Goal: Task Accomplishment & Management: Use online tool/utility

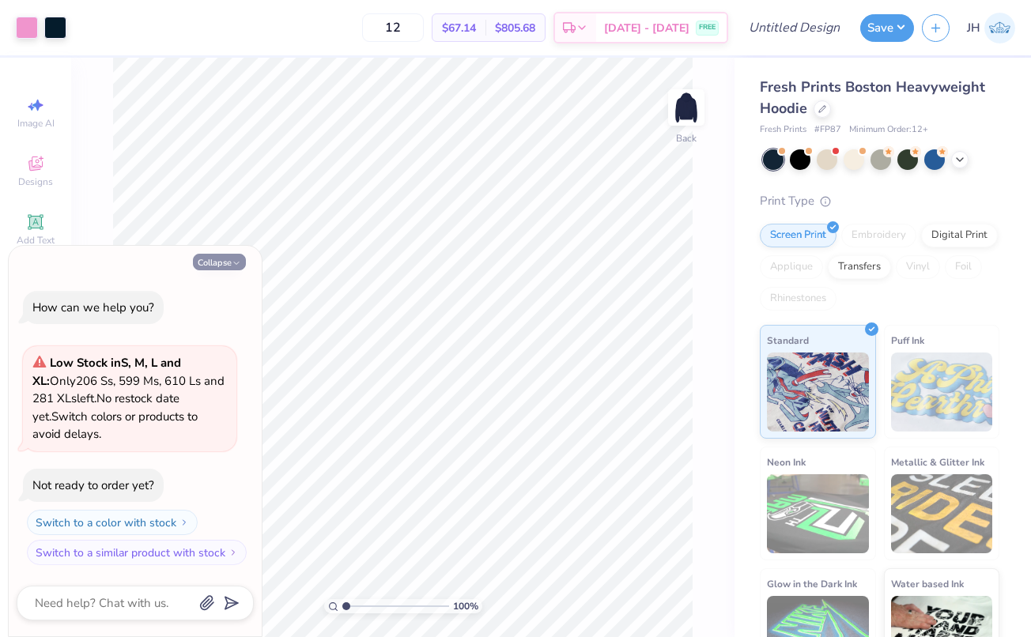
click at [222, 268] on button "Collapse" at bounding box center [219, 262] width 53 height 17
type textarea "x"
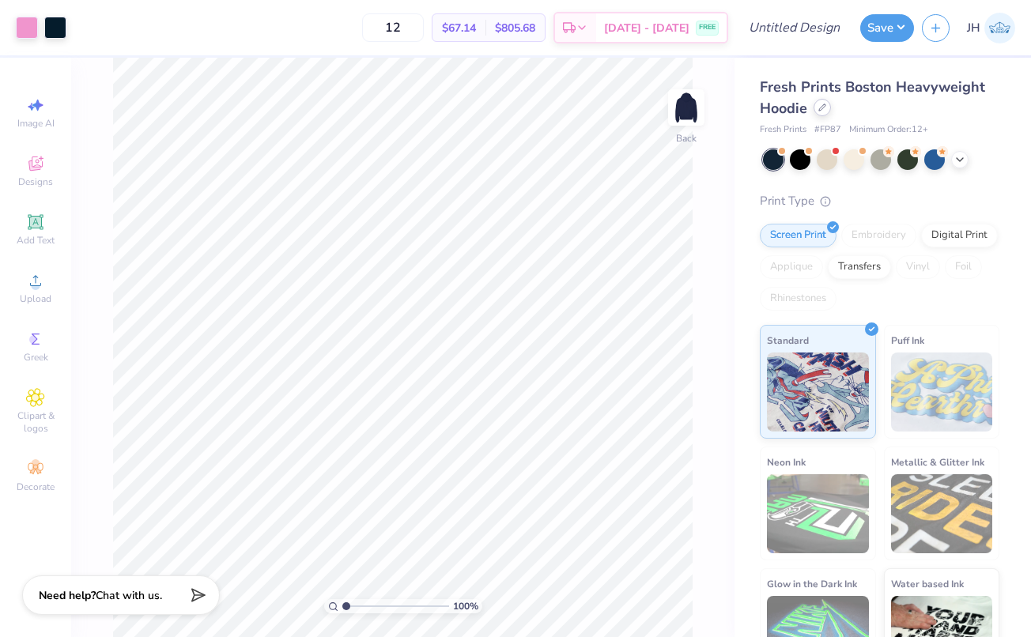
click at [822, 110] on icon at bounding box center [822, 108] width 8 height 8
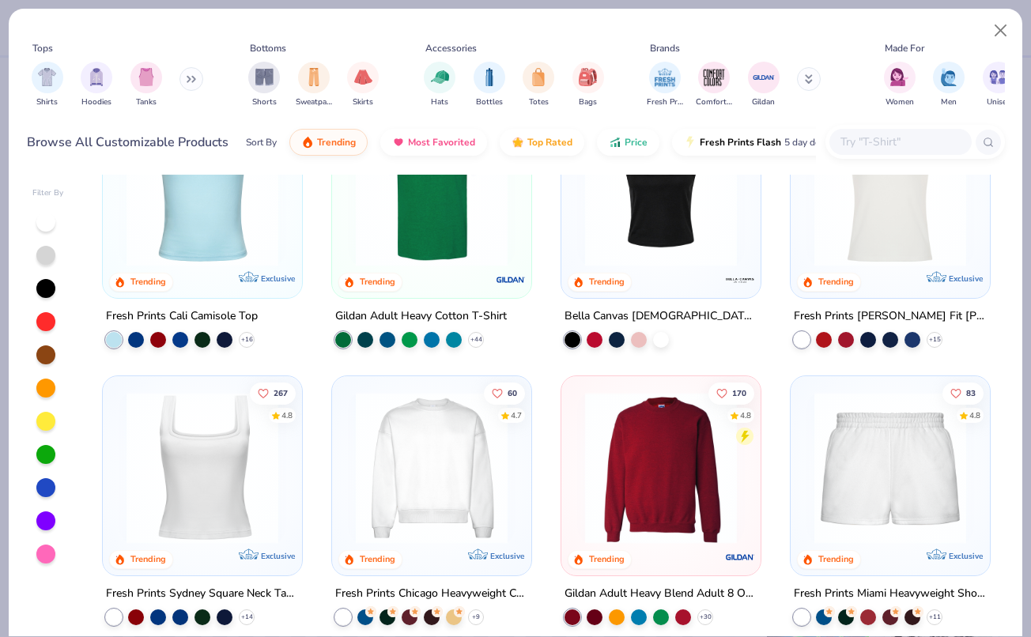
scroll to position [372, 0]
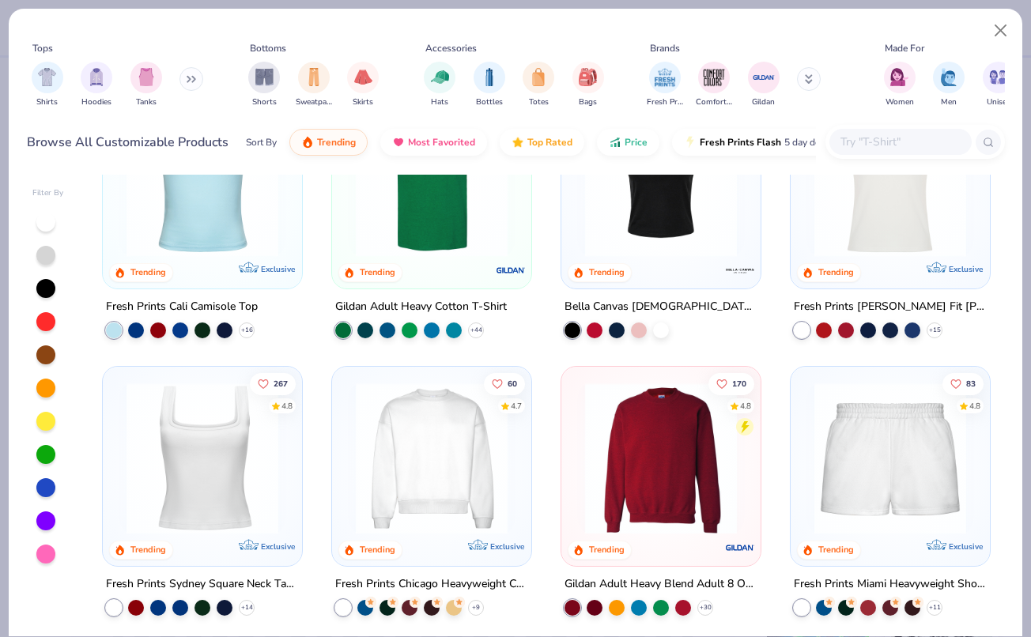
click at [659, 440] on img at bounding box center [661, 458] width 168 height 152
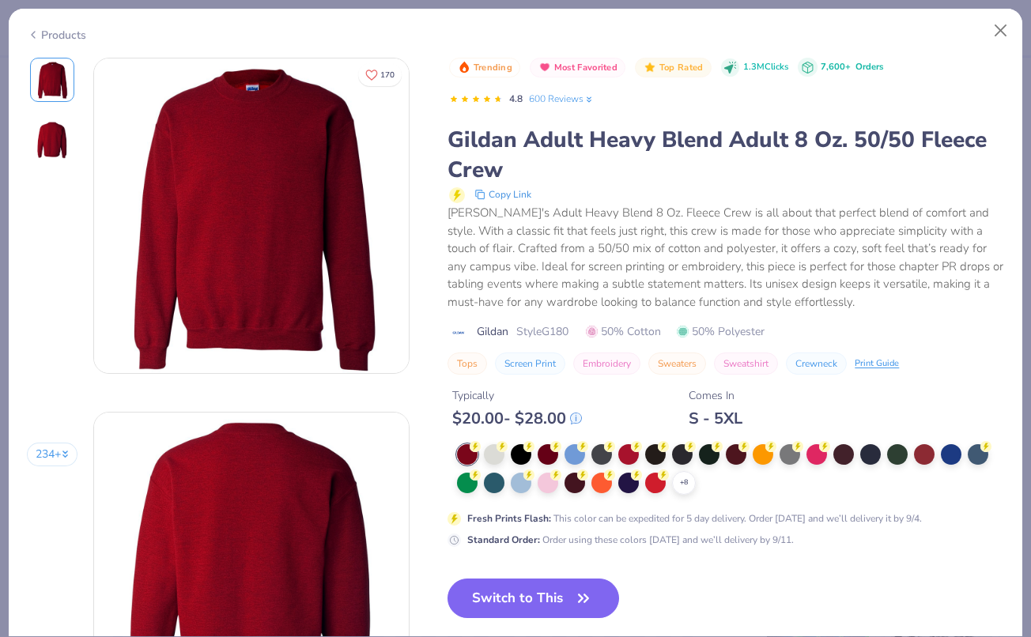
drag, startPoint x: 659, startPoint y: 440, endPoint x: 731, endPoint y: 534, distance: 118.9
click at [532, 552] on div "Trending Most Favorited Top Rated 1.3M Clicks 7,600+ Orders 4.8 600 Reviews Gil…" at bounding box center [725, 351] width 557 height 587
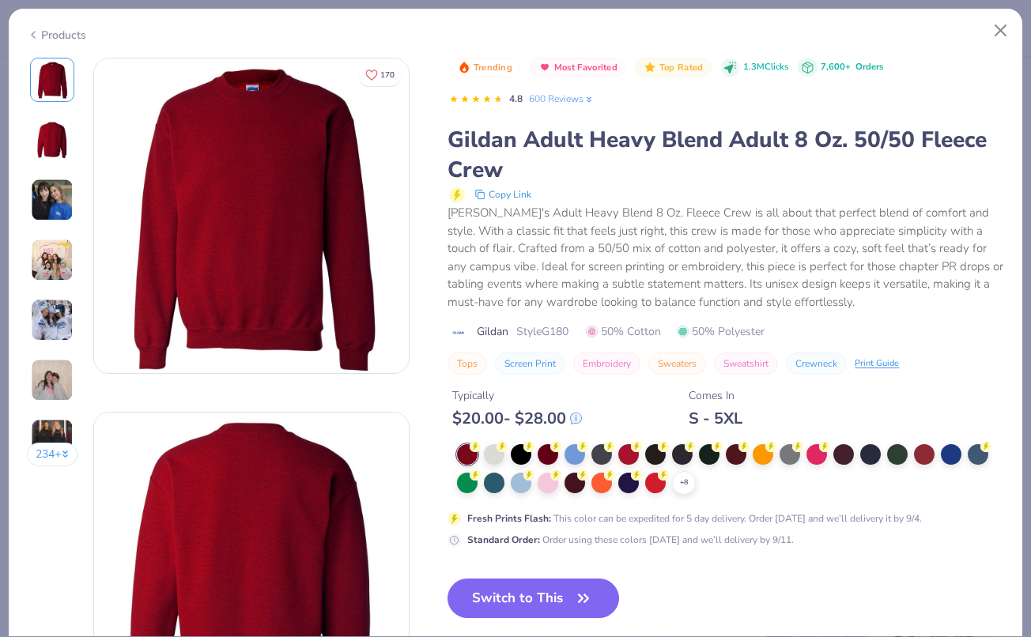
click at [731, 534] on div "Standard Order : Order using these colors today and we’ll delivery by 9/11." at bounding box center [630, 540] width 327 height 14
click at [576, 565] on div "Trending Most Favorited Top Rated 1.3M Clicks 7,600+ Orders 4.8 600 Reviews Gil…" at bounding box center [725, 351] width 557 height 587
click at [541, 571] on div "Trending Most Favorited Top Rated 1.3M Clicks 7,600+ Orders 4.8 600 Reviews Gil…" at bounding box center [725, 351] width 557 height 587
click at [534, 557] on div "Trending Most Favorited Top Rated 1.3M Clicks 7,600+ Orders 4.8 600 Reviews Gil…" at bounding box center [725, 351] width 557 height 587
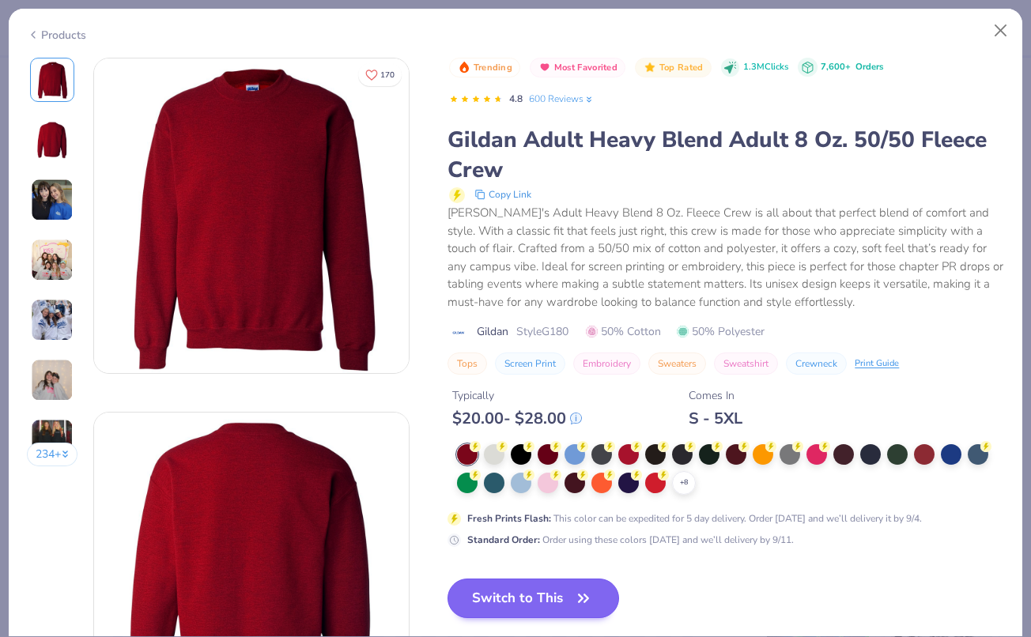
click at [583, 594] on icon "button" at bounding box center [583, 598] width 22 height 22
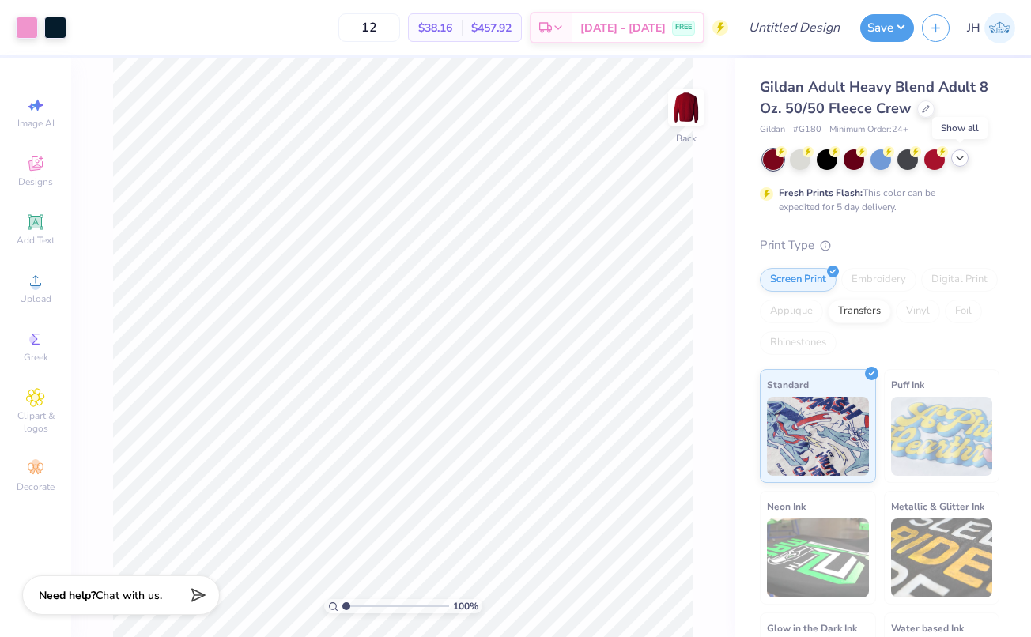
click at [965, 156] on icon at bounding box center [959, 158] width 13 height 13
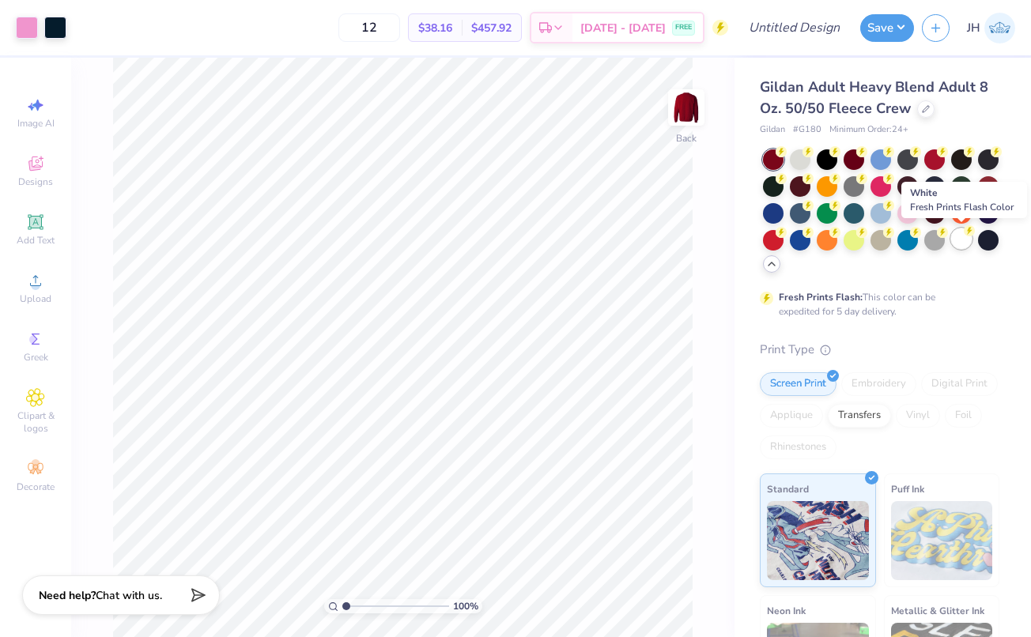
click at [957, 236] on div at bounding box center [961, 238] width 21 height 21
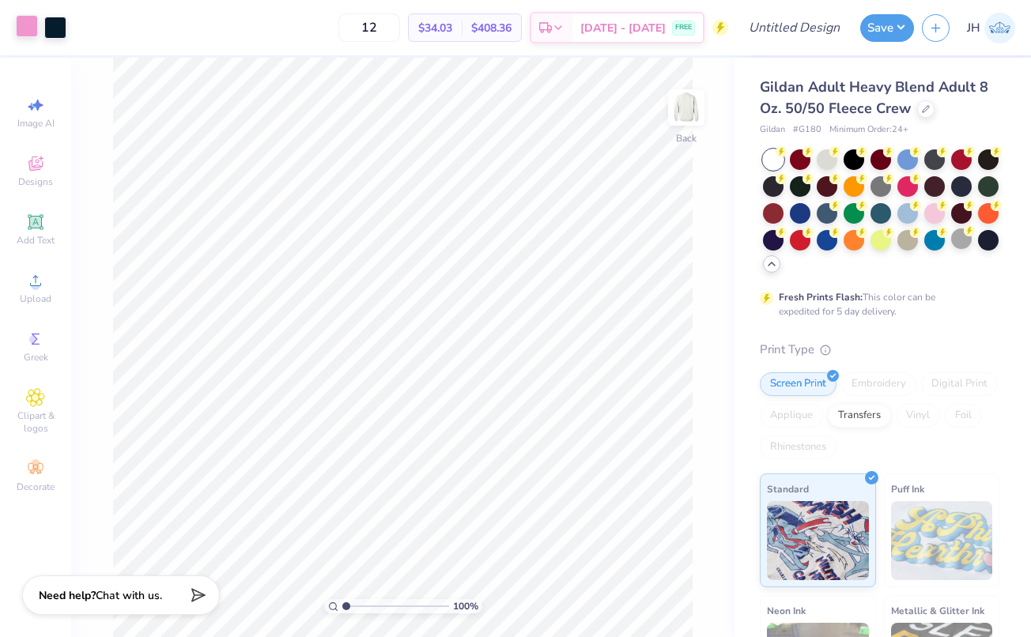
click at [30, 28] on div at bounding box center [27, 26] width 22 height 22
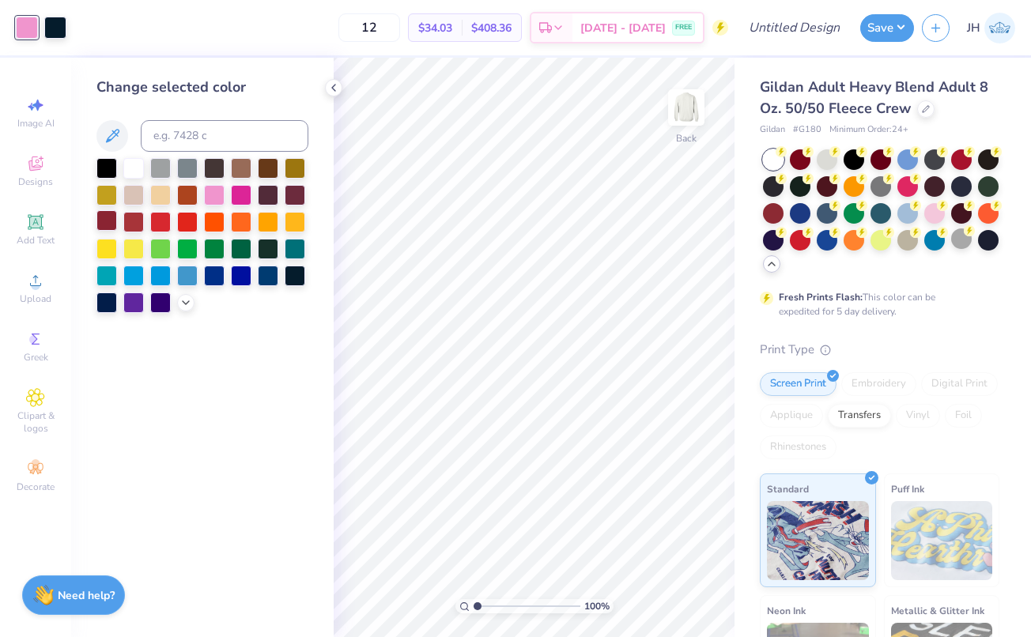
click at [109, 224] on div at bounding box center [106, 220] width 21 height 21
click at [59, 25] on div at bounding box center [55, 26] width 22 height 22
click at [132, 170] on div at bounding box center [133, 167] width 21 height 21
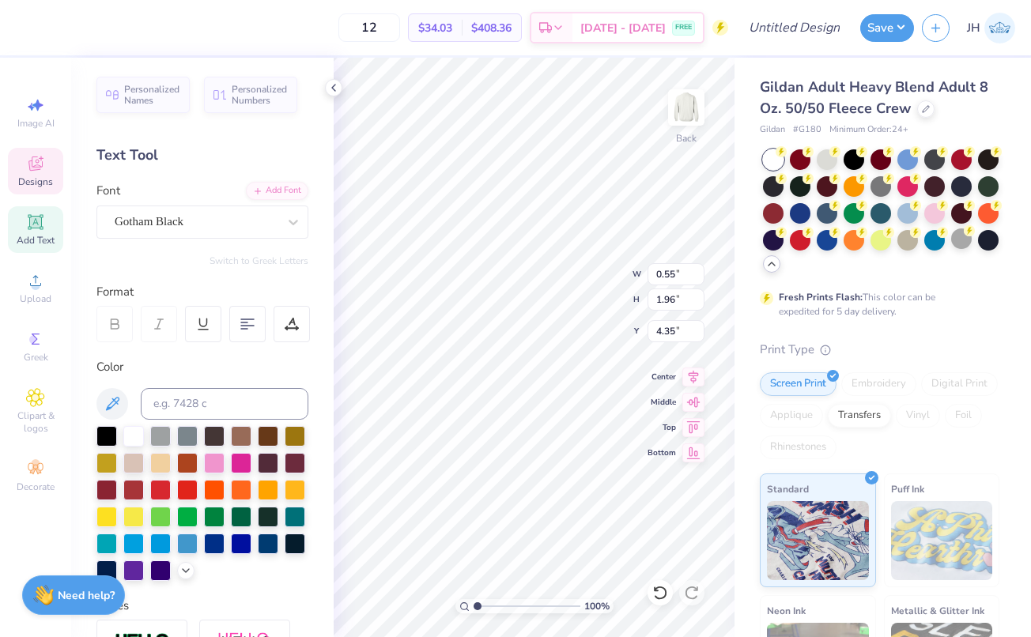
type input "1.65"
type input "4.55"
type input "2.19"
type input "1.97"
type input "2.68"
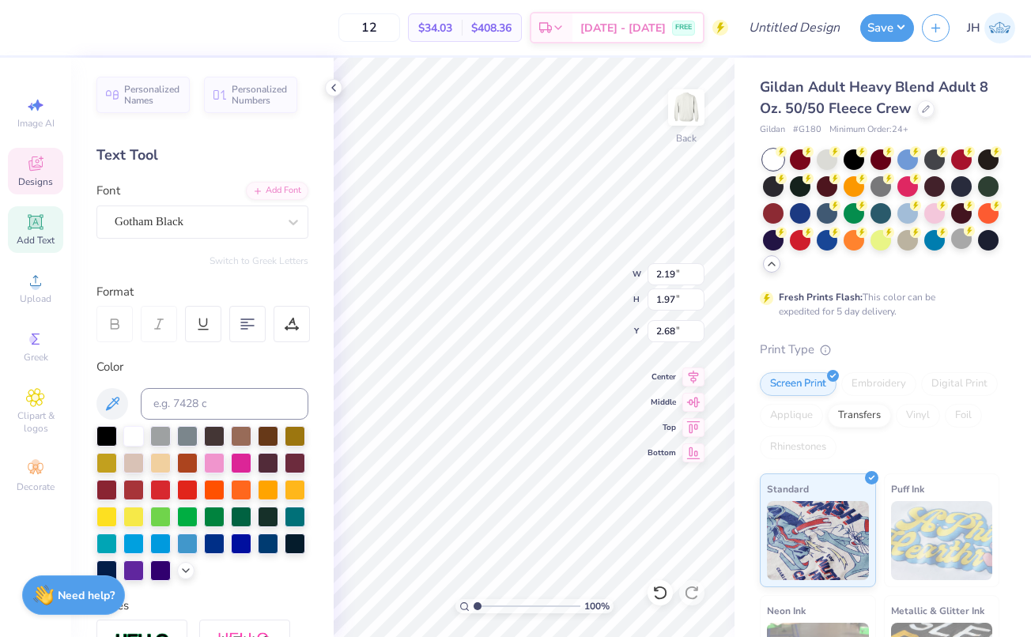
type input "1.65"
type input "1.96"
type input "13.73"
type input "4.24"
type input "1.59"
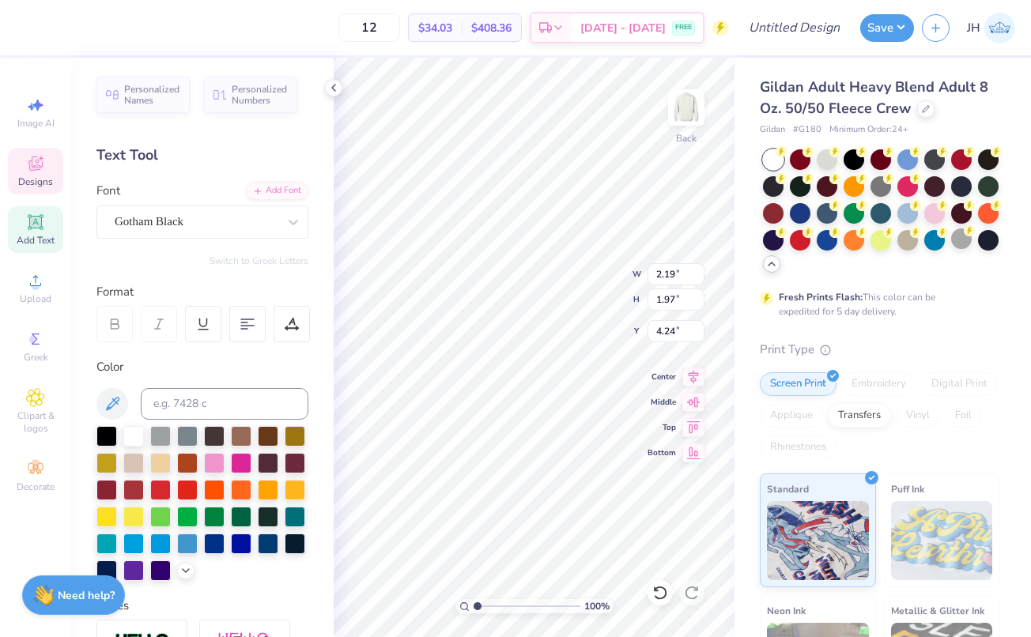
type input "1.96"
type input "10.33"
type input "1.65"
type input "7.07"
type input "0.55"
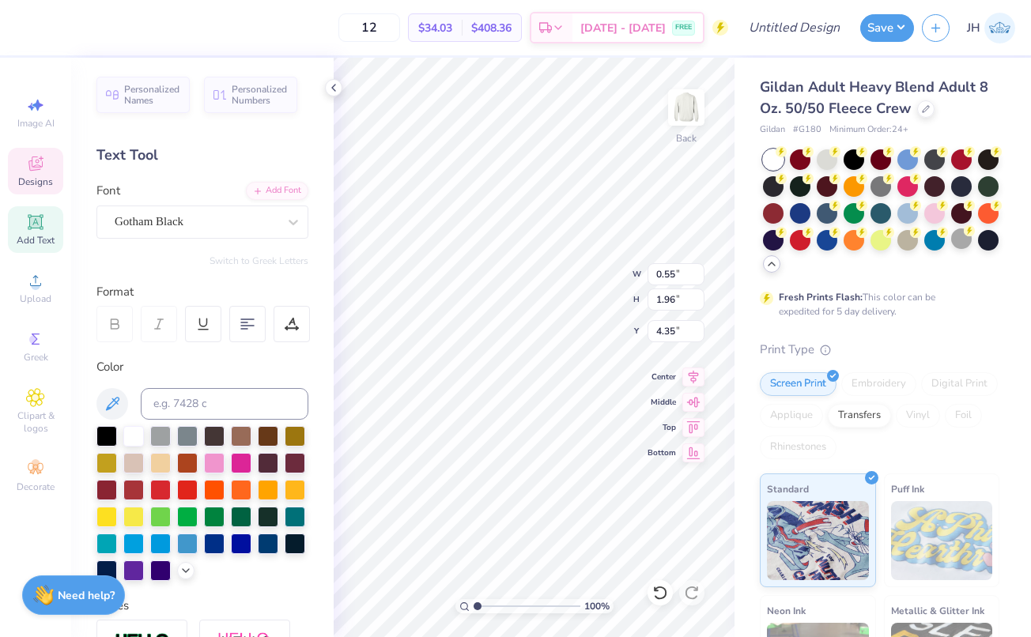
type input "3.27"
type input "1.72"
type input "4.25"
type input "7.61"
click at [30, 221] on icon at bounding box center [35, 221] width 15 height 15
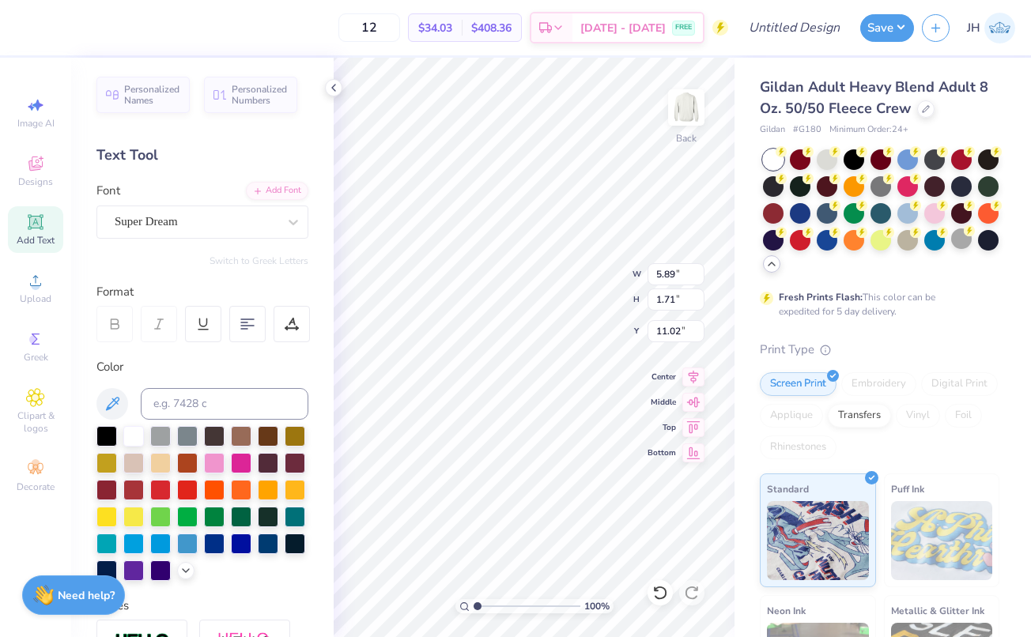
type textarea "T"
click at [203, 221] on div "Super Dream" at bounding box center [196, 221] width 166 height 25
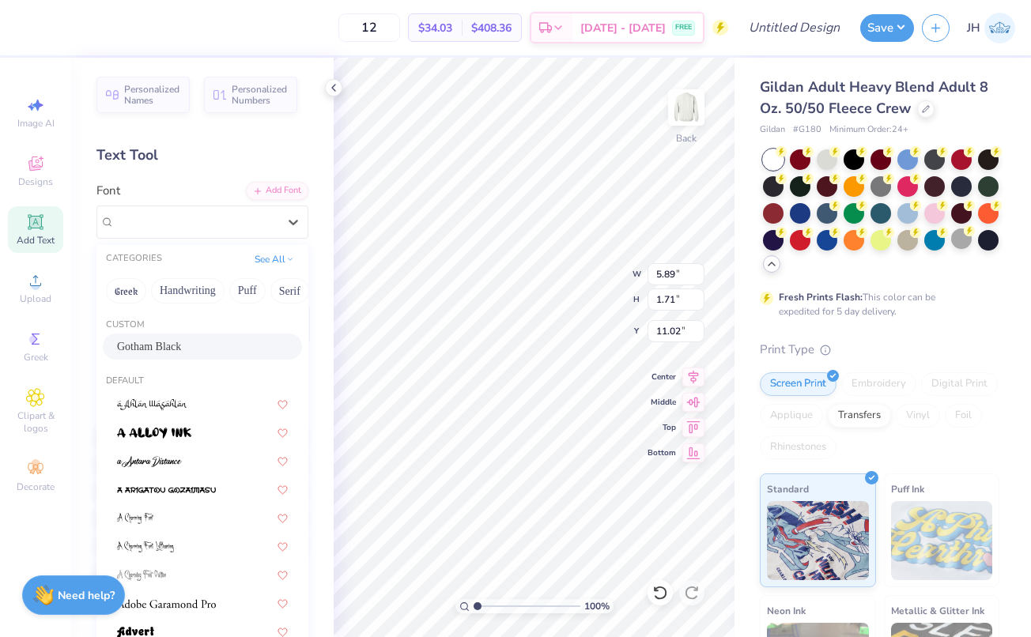
click at [180, 352] on span "Gotham Black" at bounding box center [149, 346] width 64 height 17
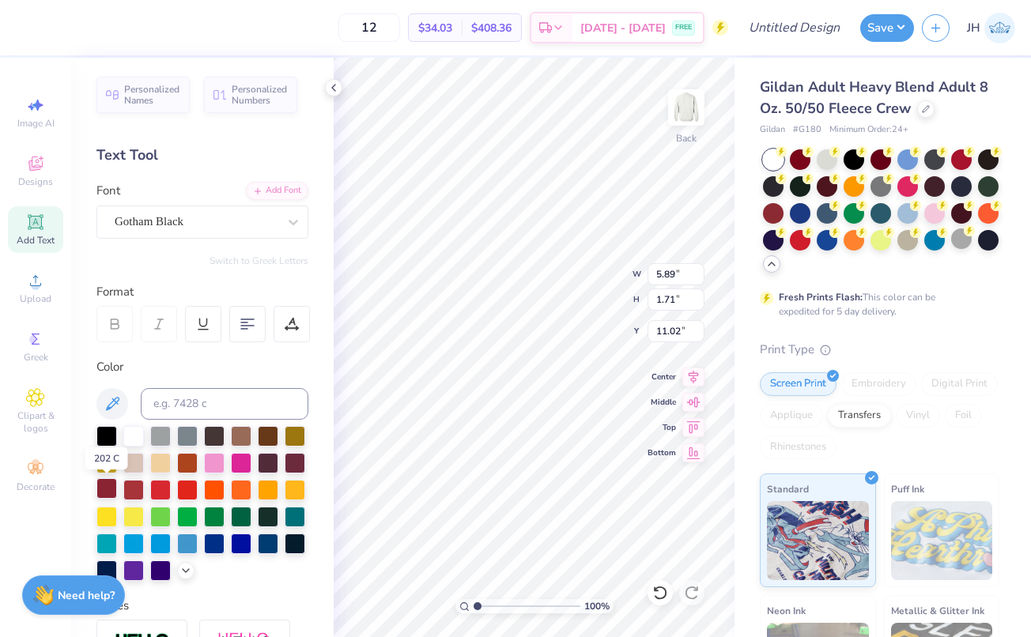
type textarea "L"
click at [103, 487] on div at bounding box center [106, 488] width 21 height 21
type input "4.90"
click at [35, 231] on icon at bounding box center [35, 222] width 19 height 19
type input "5.89"
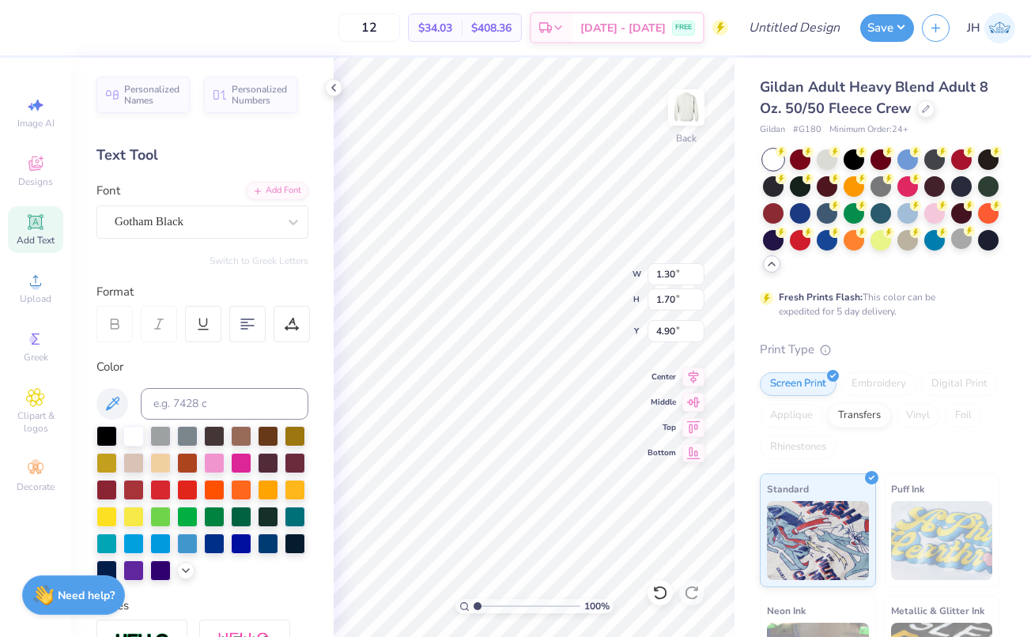
type input "1.71"
type input "11.02"
click at [191, 225] on div "Super Dream" at bounding box center [196, 221] width 166 height 25
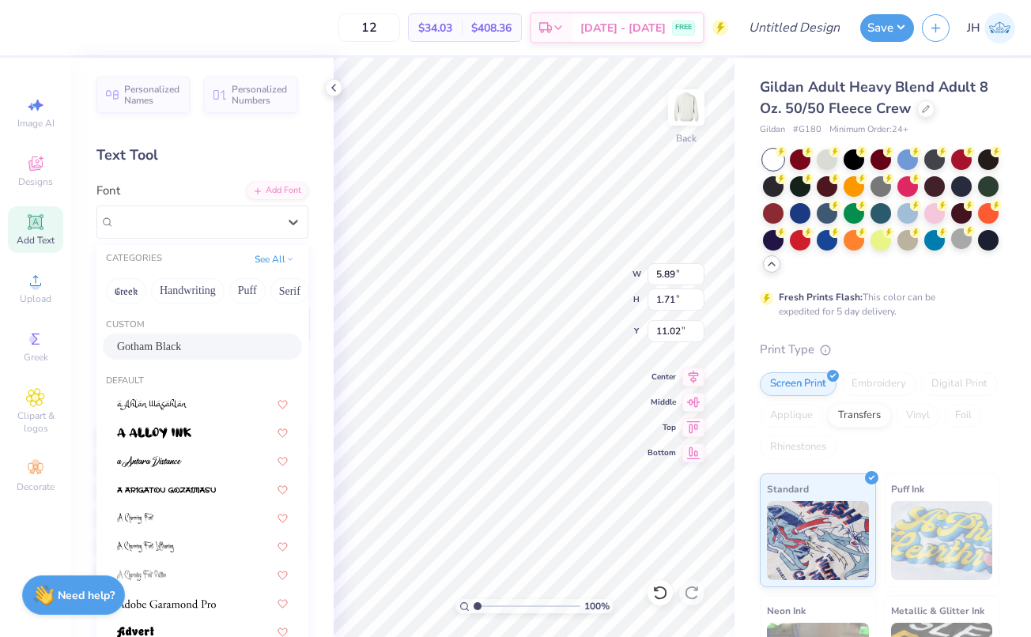
click at [171, 347] on span "Gotham Black" at bounding box center [149, 346] width 64 height 17
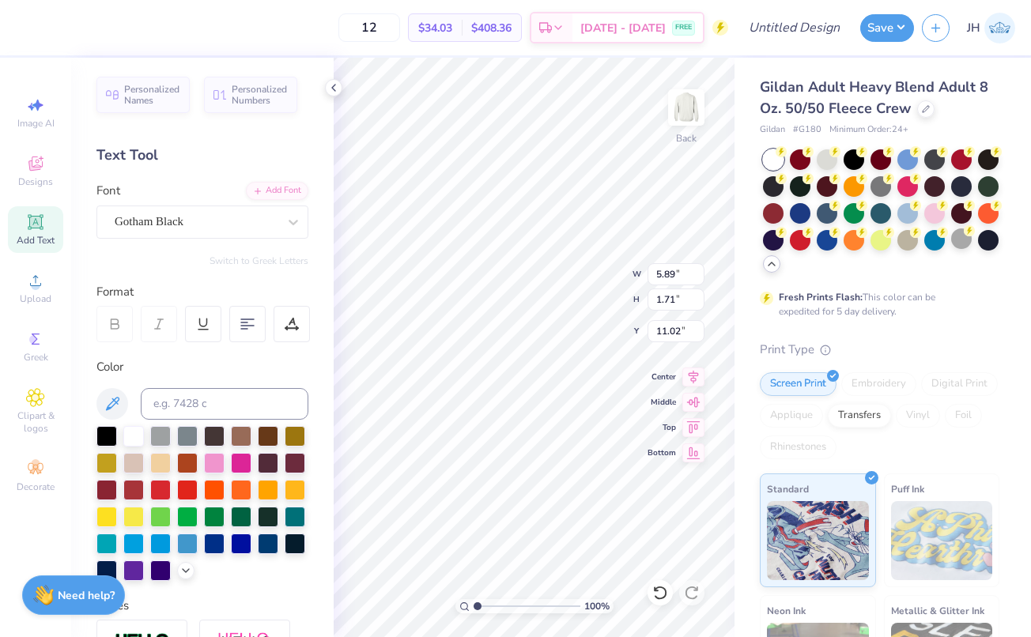
type input "6.51"
type input "1.70"
type textarea "T"
type textarea "P"
click at [102, 486] on div at bounding box center [106, 488] width 21 height 21
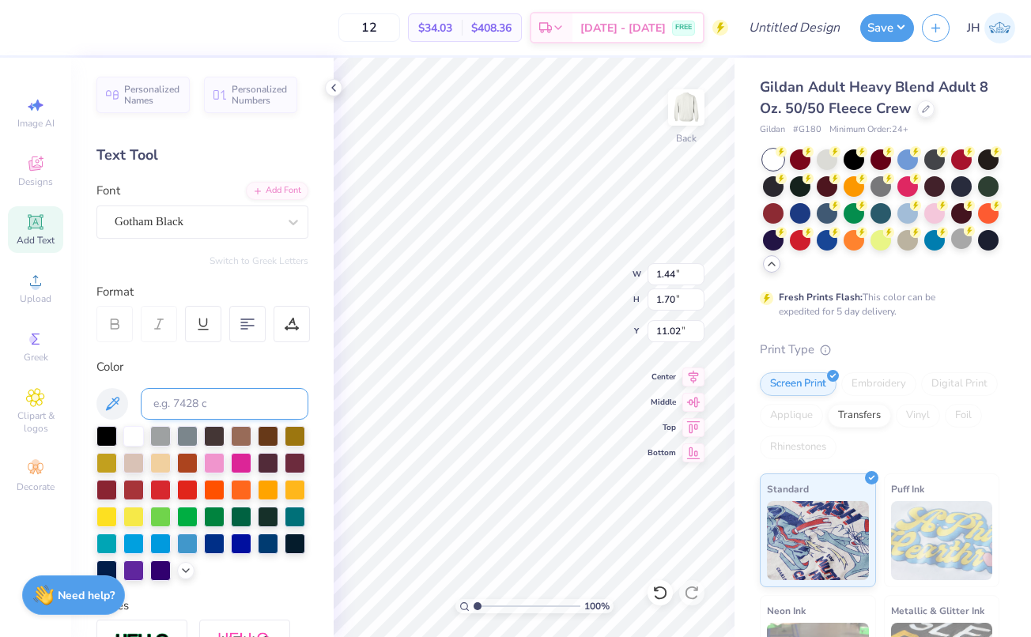
type input "4.37"
click at [40, 225] on icon at bounding box center [35, 222] width 12 height 12
type input "5.89"
type input "1.71"
type input "11.02"
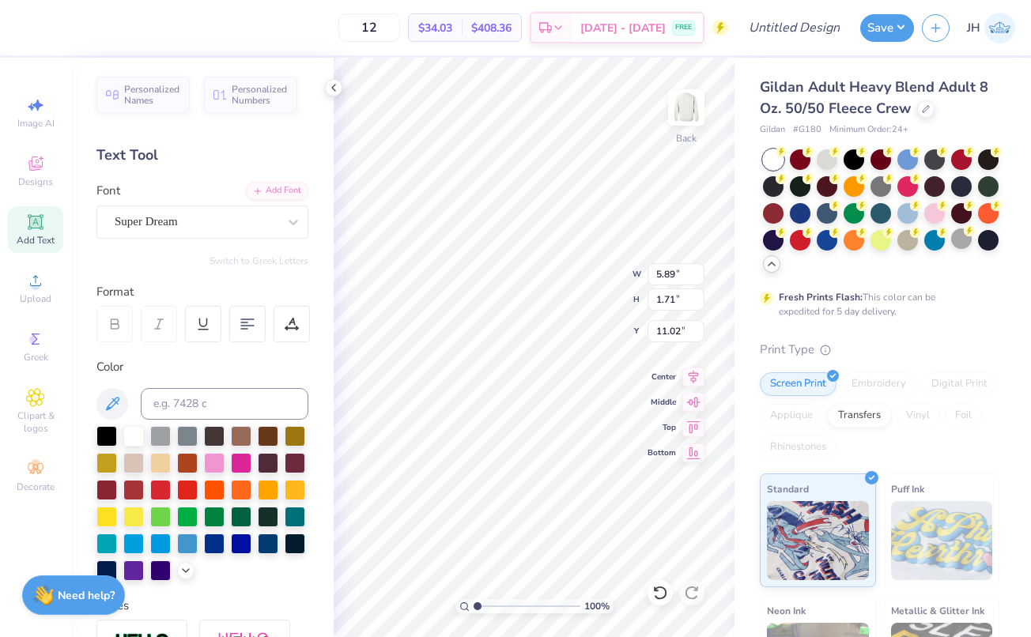
click at [210, 204] on div "Font Super Dream" at bounding box center [202, 210] width 212 height 57
click at [209, 228] on div "Super Dream" at bounding box center [196, 221] width 166 height 25
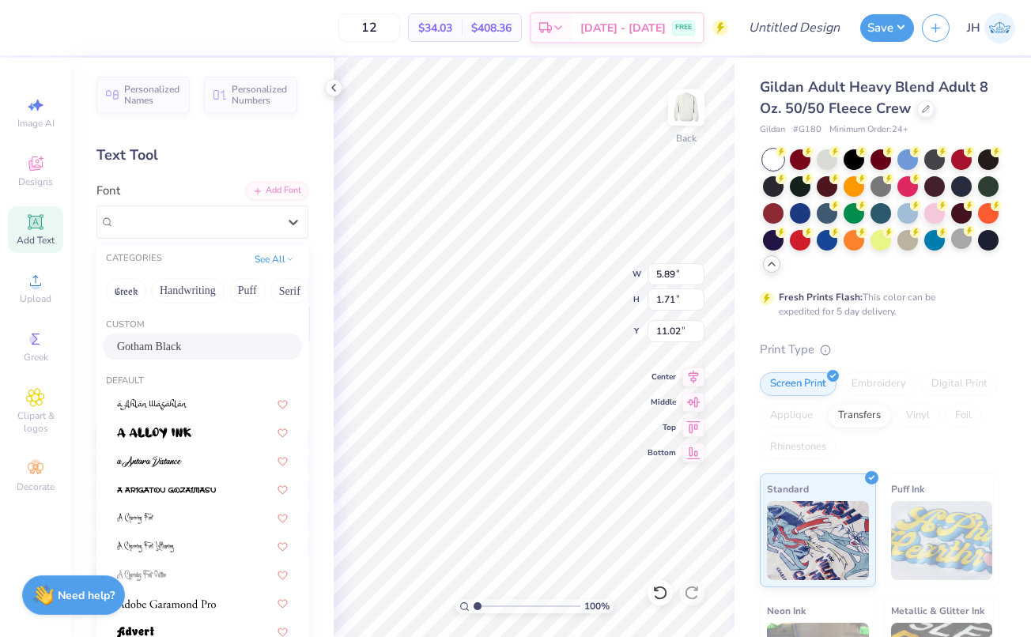
click at [153, 345] on span "Gotham Black" at bounding box center [149, 346] width 64 height 17
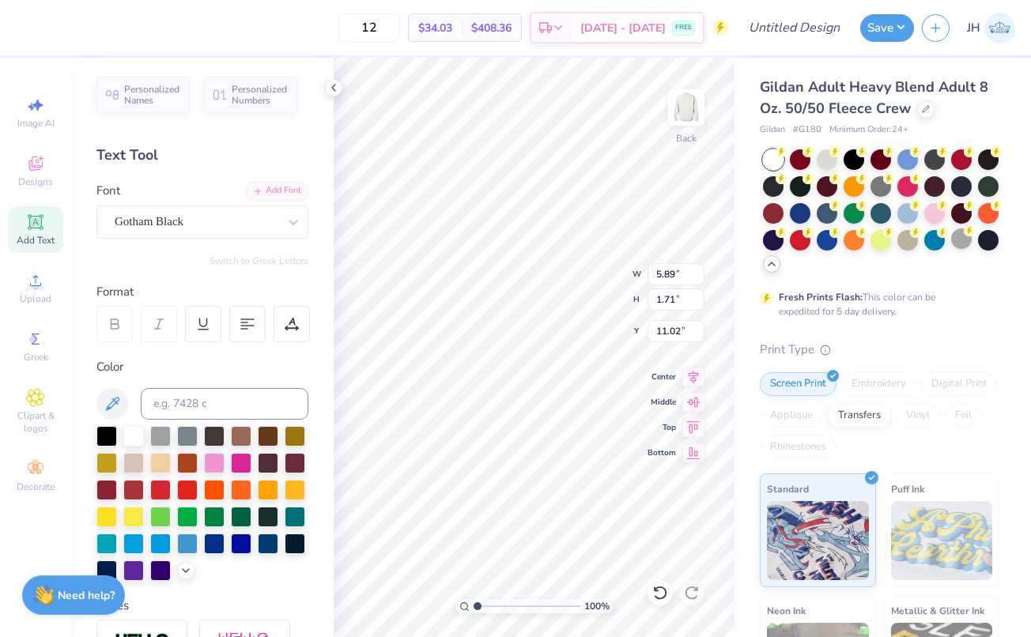
type input "6.51"
type input "1.70"
type textarea "T"
type textarea "A"
click at [104, 492] on div at bounding box center [106, 488] width 21 height 21
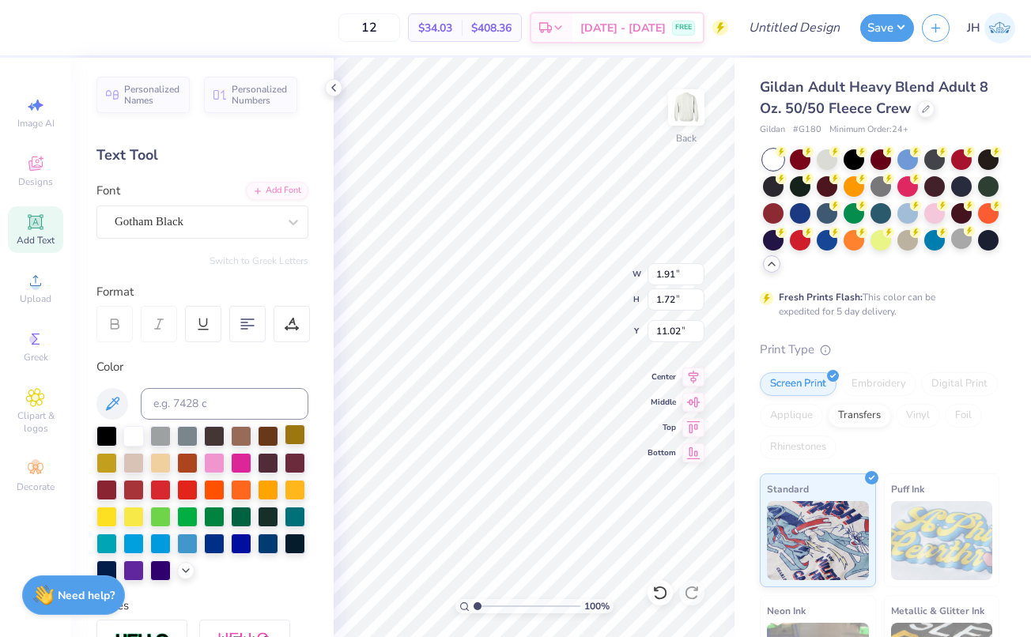
type input "3.51"
type input "2.19"
type input "1.97"
type input "4.24"
type input "4.36"
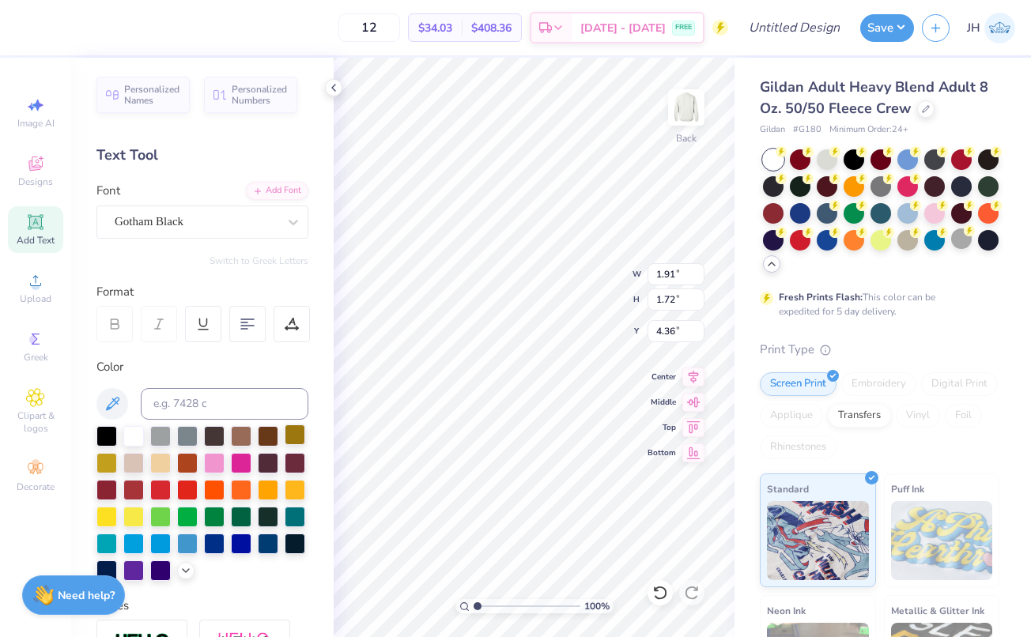
type input "1.30"
type input "1.70"
type input "4.90"
type input "1.91"
type input "1.72"
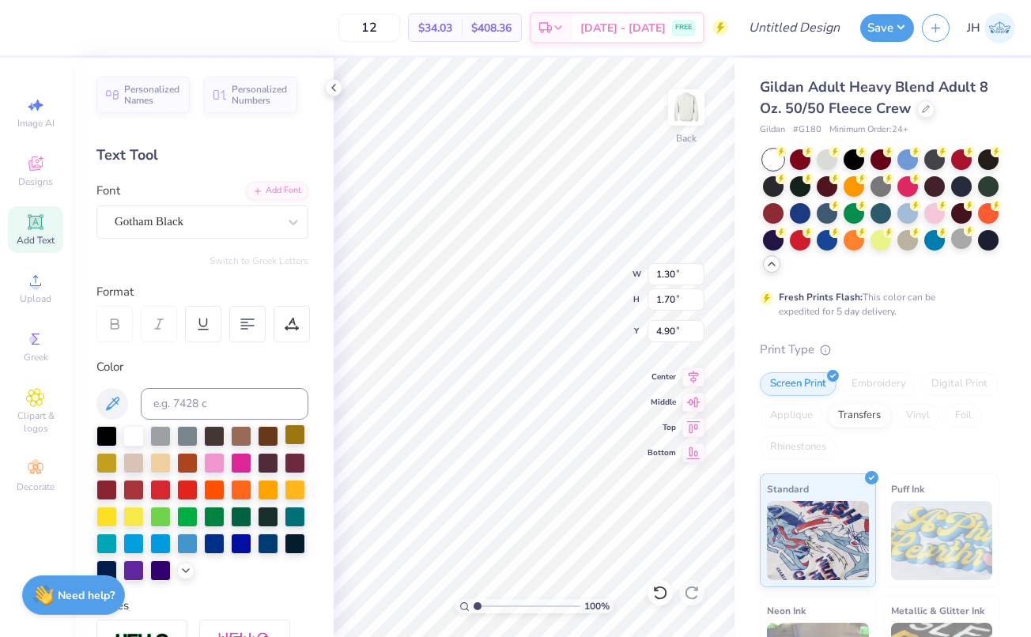
type input "4.36"
type input "1.44"
type input "1.70"
type input "4.04"
type input "1.59"
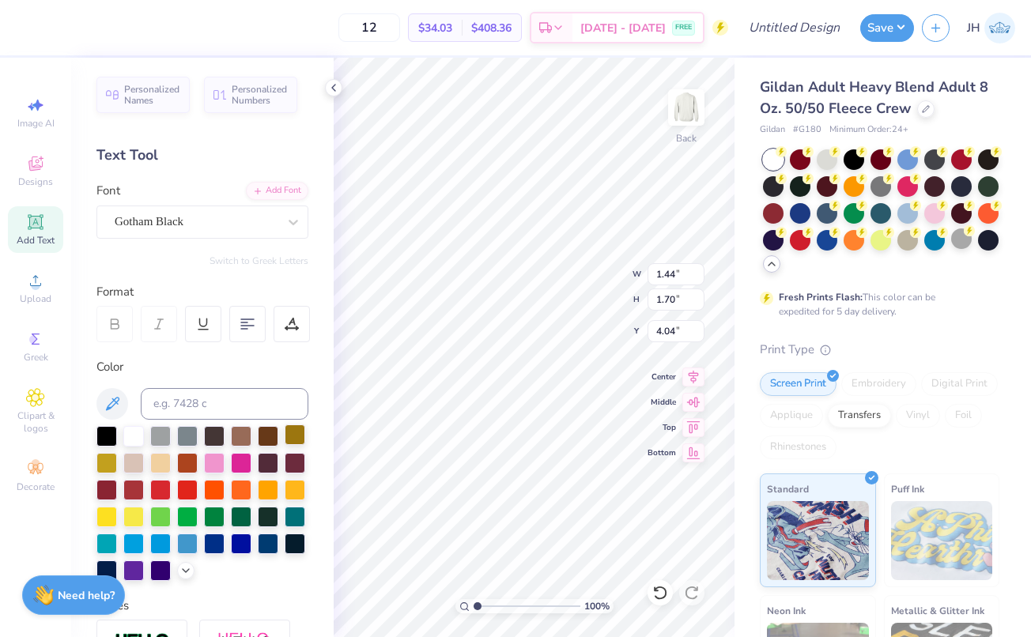
type input "1.96"
type input "7.61"
click at [42, 235] on span "Add Text" at bounding box center [36, 240] width 38 height 13
click at [240, 223] on div "Super Dream" at bounding box center [196, 221] width 166 height 25
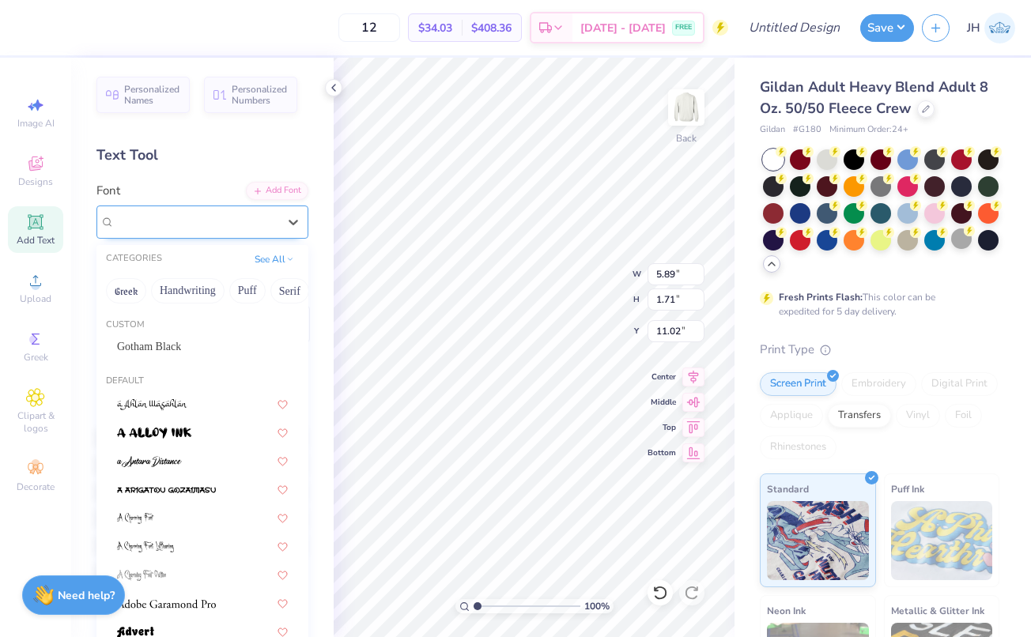
click at [228, 216] on div "Super Dream" at bounding box center [196, 222] width 163 height 18
click at [147, 208] on div "Super Dream" at bounding box center [202, 222] width 212 height 33
click at [158, 350] on span "Gotham Black" at bounding box center [149, 346] width 64 height 17
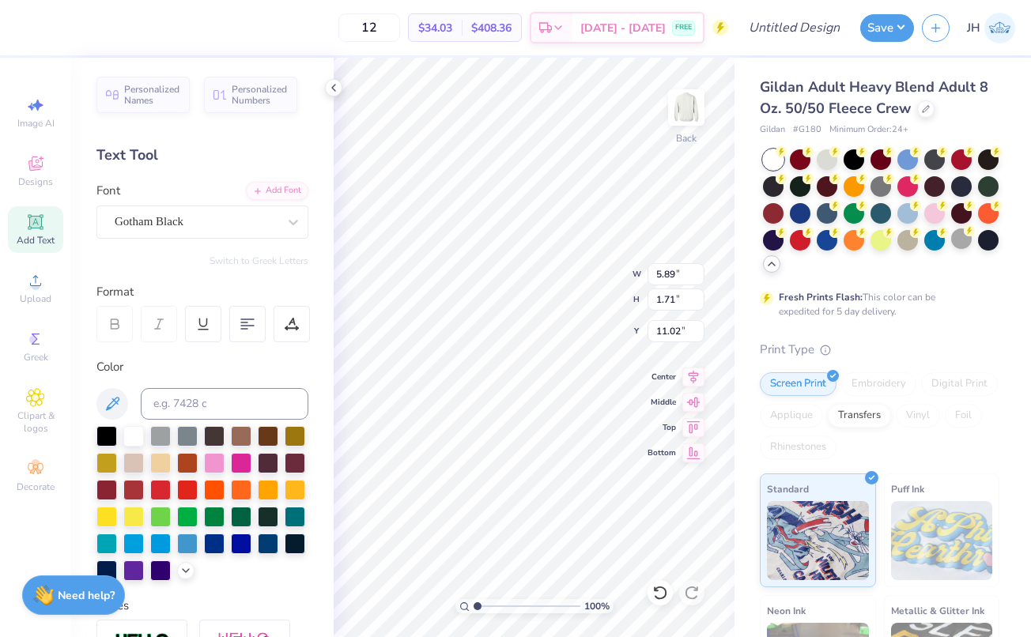
type textarea "T"
type textarea "H"
click at [104, 486] on div at bounding box center [106, 488] width 21 height 21
type input "5.23"
type input "1.91"
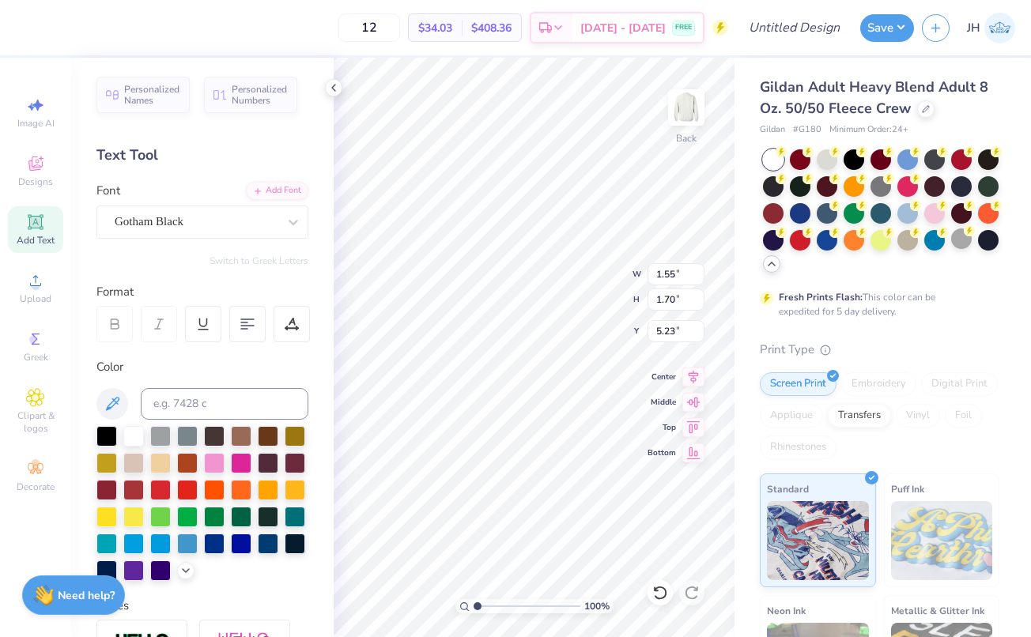
type input "1.72"
type input "4.90"
type input "1.30"
type input "1.70"
type input "4.63"
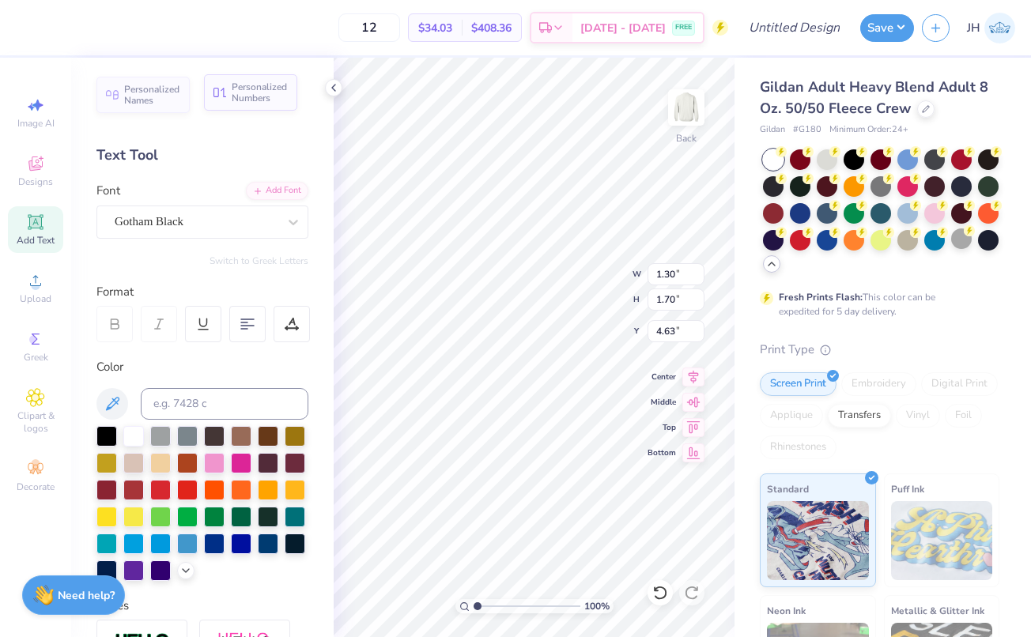
type input "1.55"
type input "5.23"
type input "1.44"
type input "4.90"
type input "1.55"
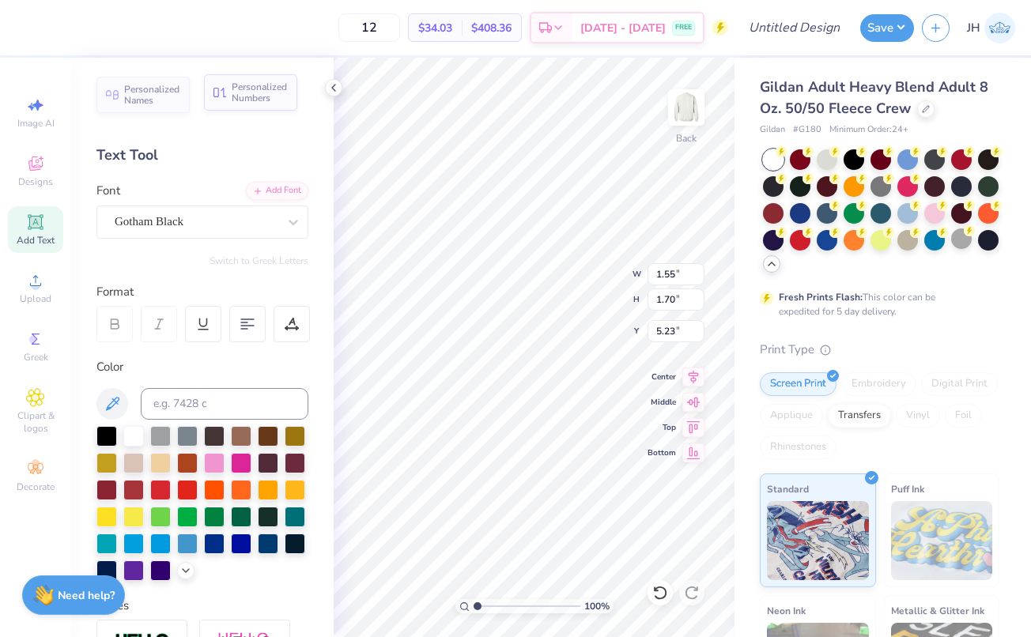
type input "4.63"
click at [33, 230] on icon at bounding box center [35, 222] width 19 height 19
type input "1.91"
type input "1.72"
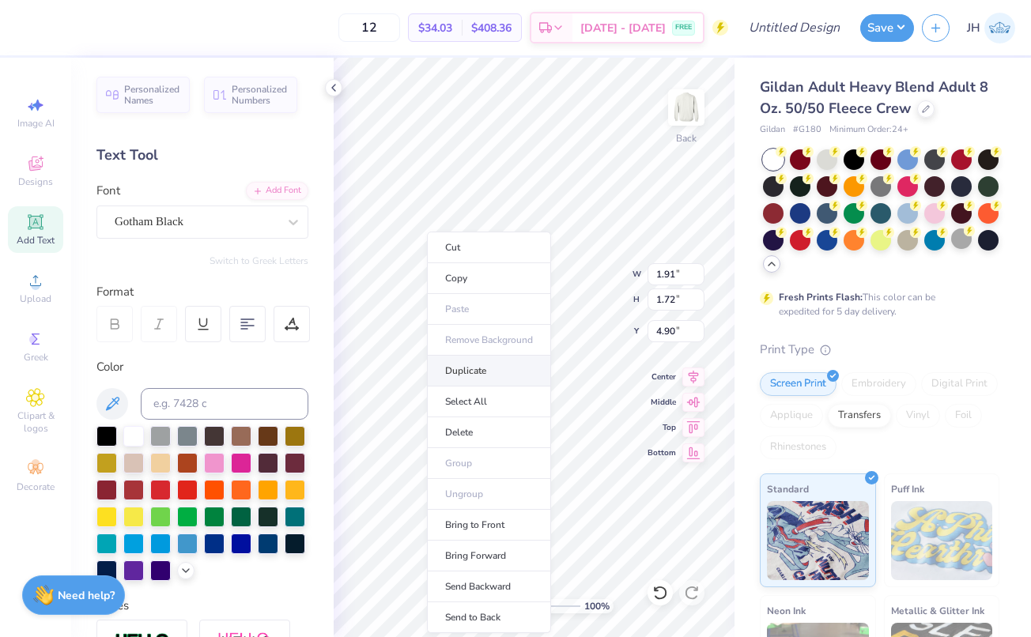
click at [473, 366] on li "Duplicate" at bounding box center [489, 371] width 124 height 31
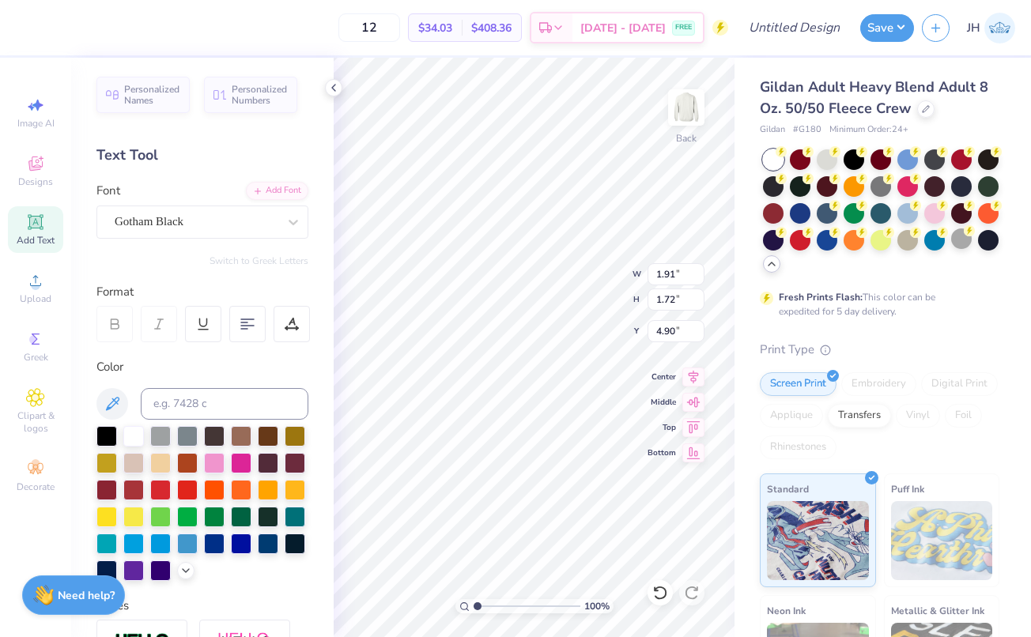
type input "5.23"
type input "1.30"
type input "1.70"
type input "4.90"
type input "1.44"
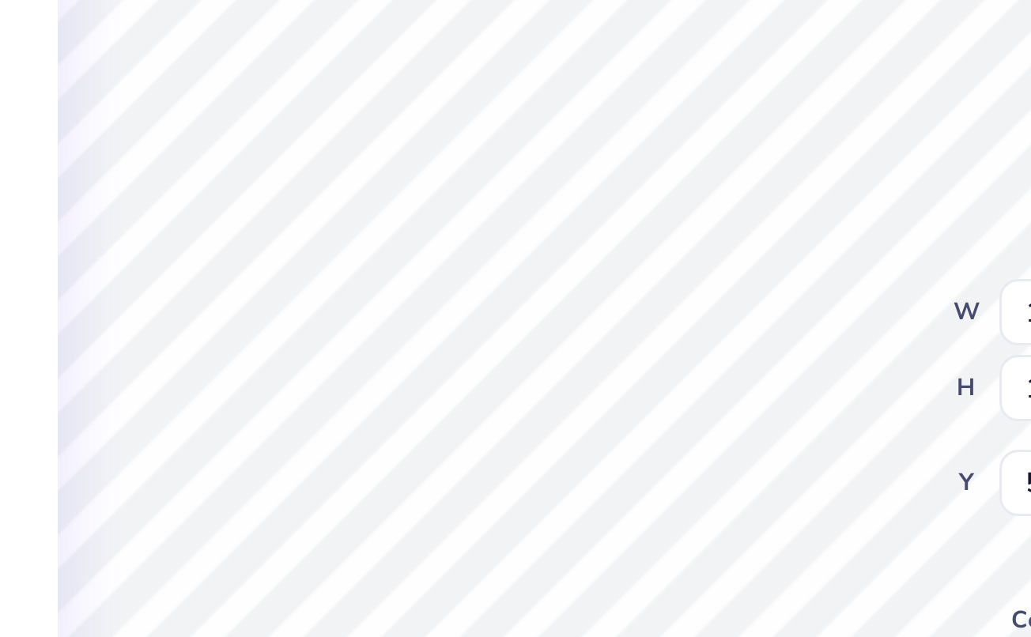
type input "5.49"
type input "1.55"
type input "4.90"
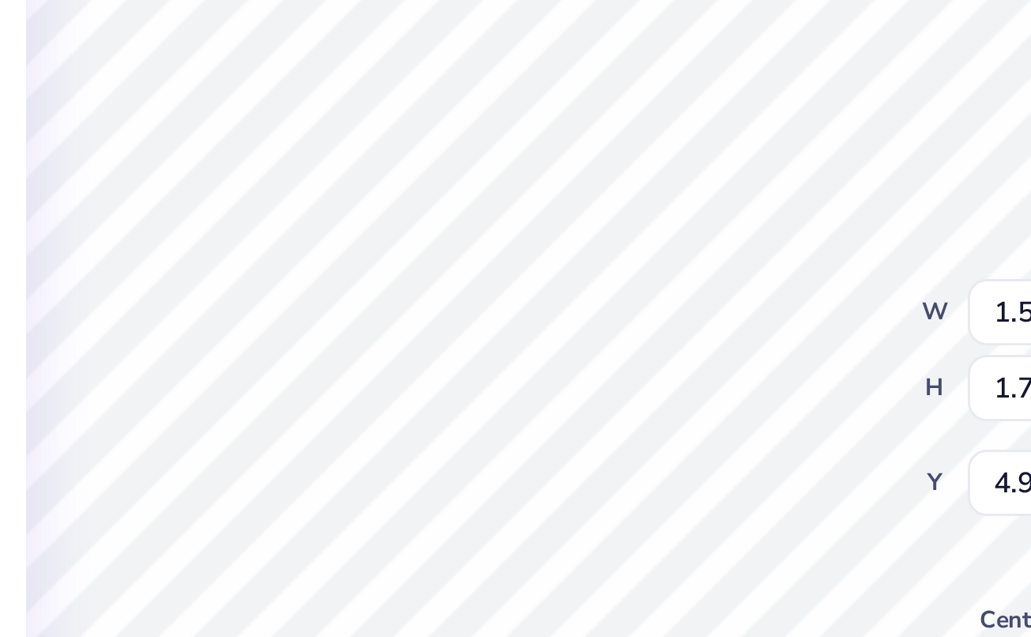
type input "1.91"
type input "1.72"
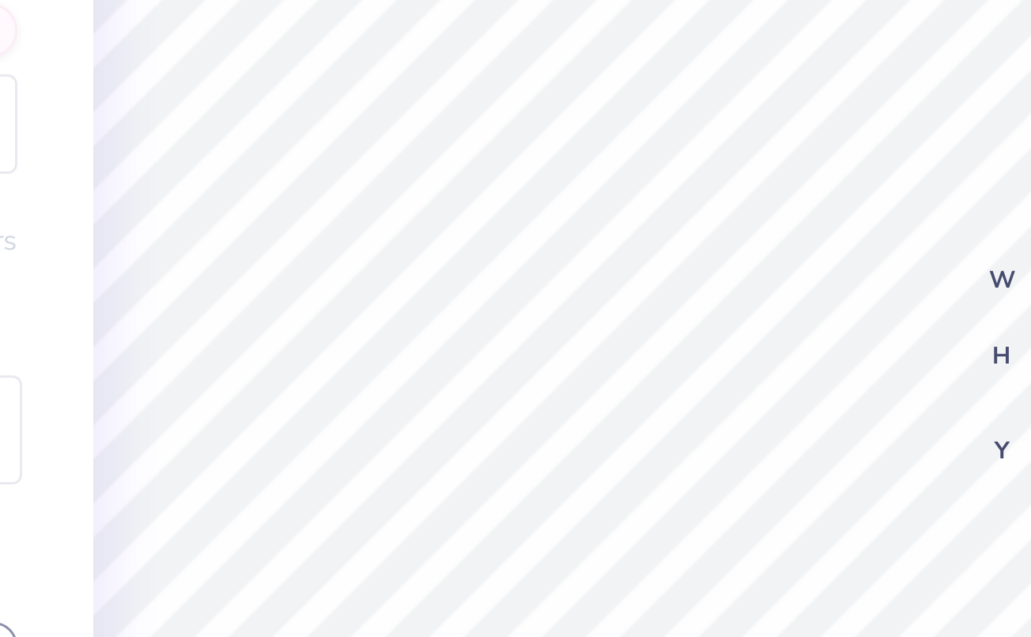
type input "5.85"
type input "1.85"
type input "0.59"
type input "7.61"
type textarea "1"
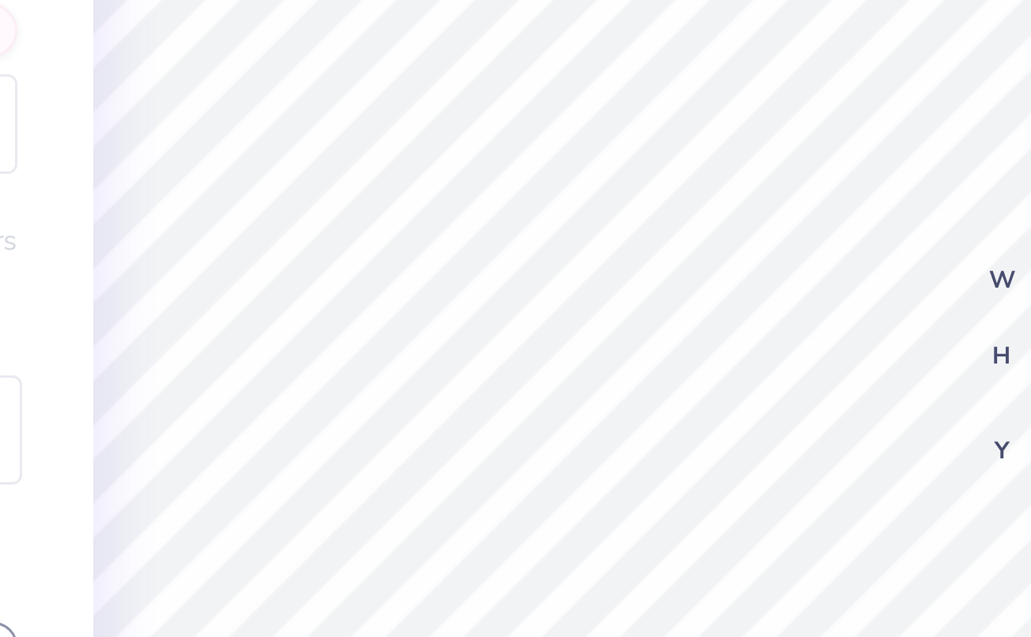
type textarea "EXEC"
type input "2.15"
type input "0.58"
type input "7.62"
type input "4.07"
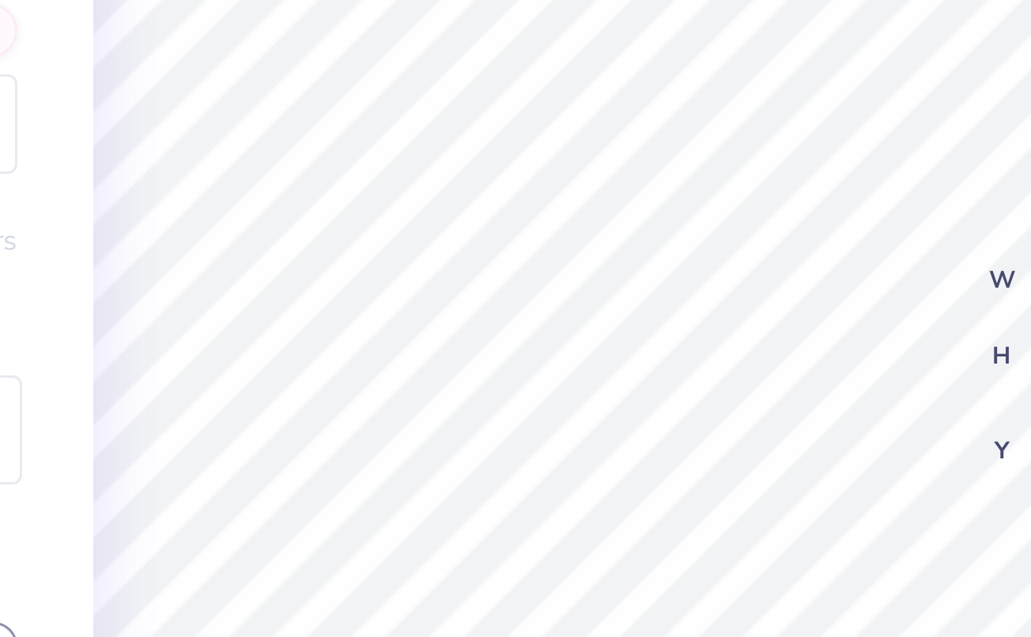
type input "3.87"
type input "6.08"
type input "2.15"
type input "0.58"
type input "7.62"
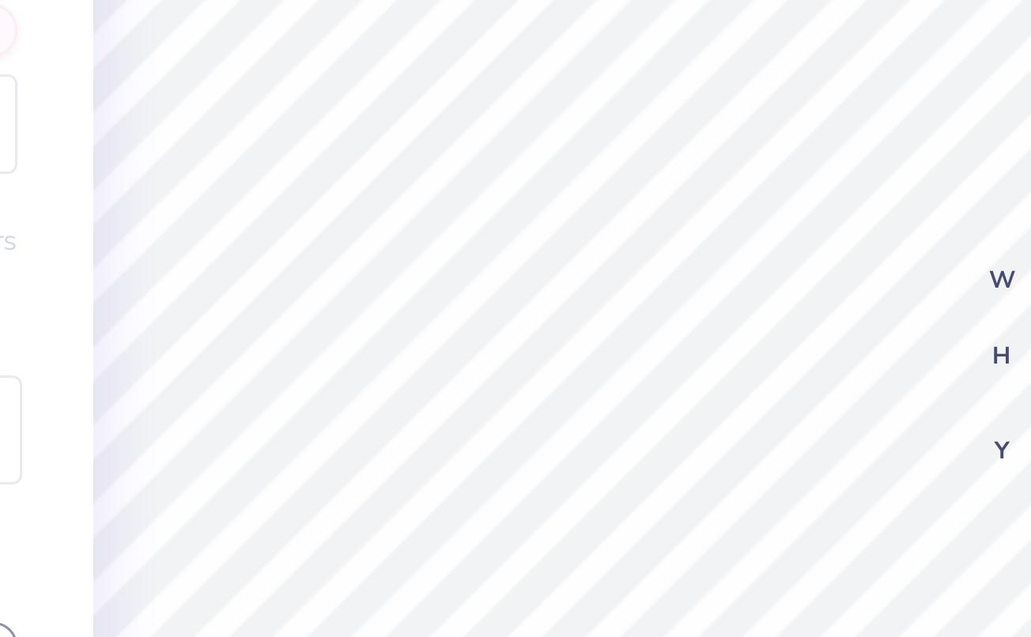
type input "2.17"
type input "0.65"
type input "7.59"
type input "4.07"
type input "3.87"
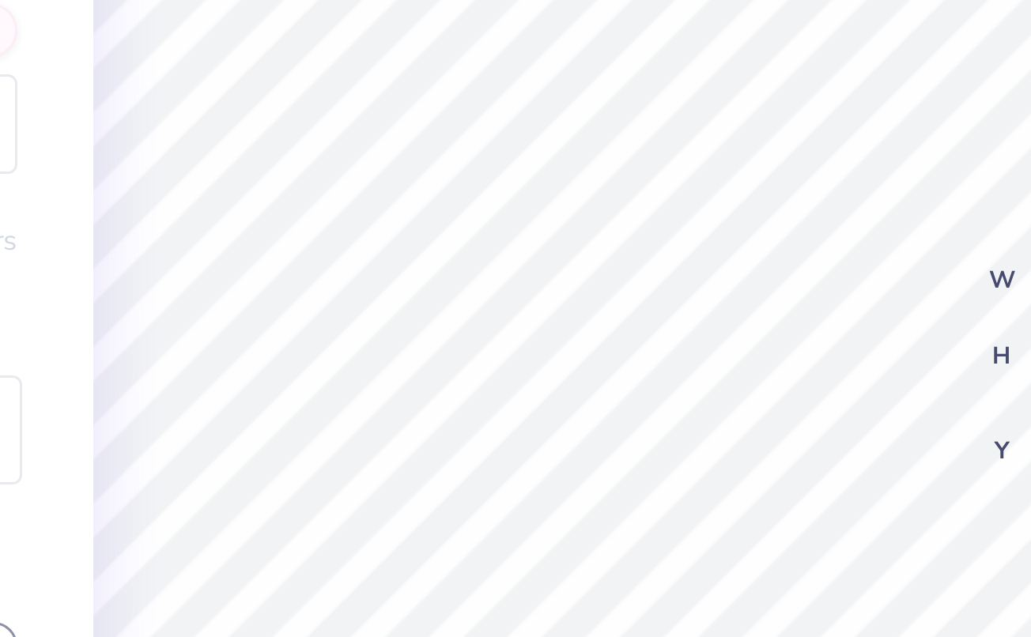
type input "5.85"
type input "6.34"
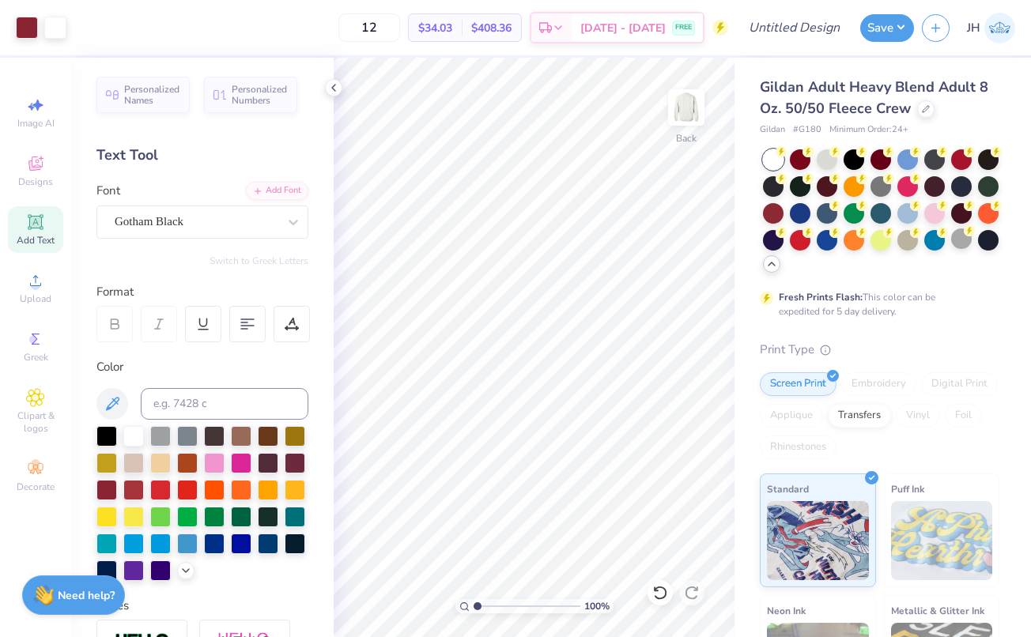
click at [43, 223] on icon at bounding box center [35, 222] width 19 height 19
click at [209, 219] on div "Super Dream" at bounding box center [196, 221] width 166 height 25
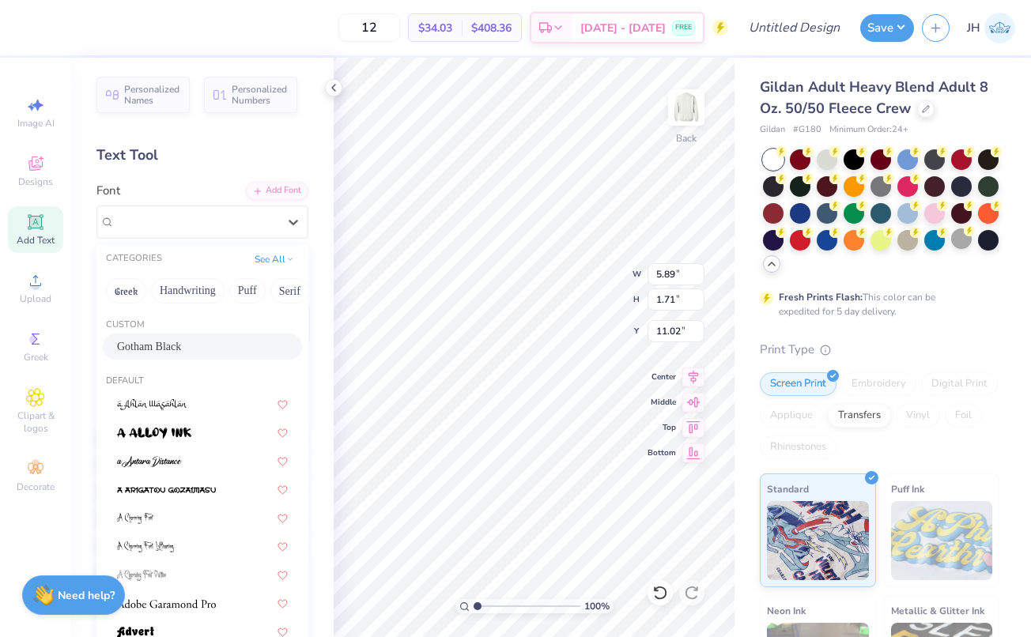
click at [174, 353] on span "Gotham Black" at bounding box center [149, 346] width 64 height 17
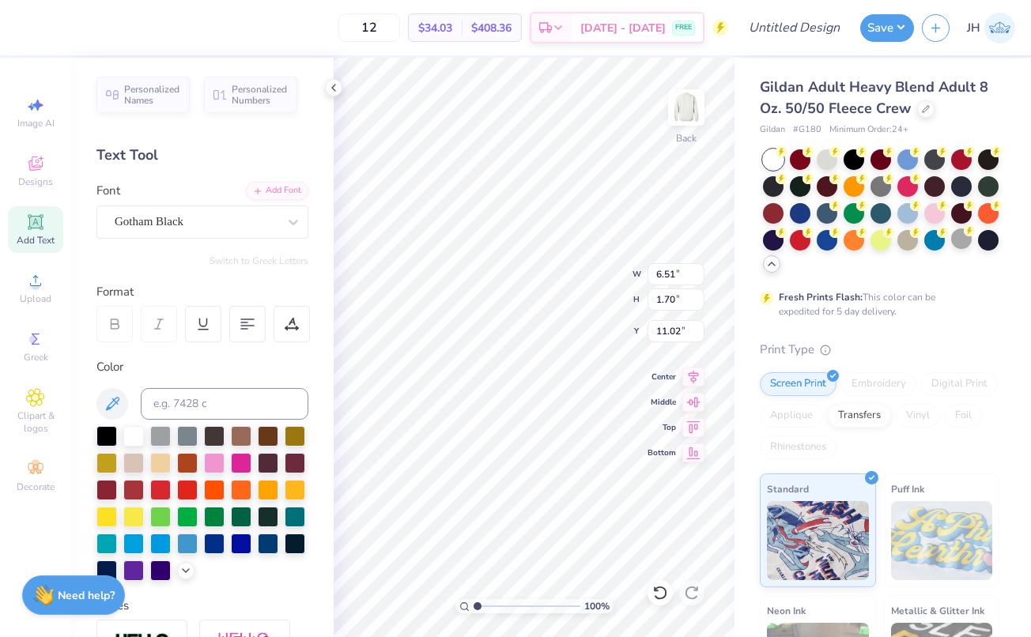
type input "6.51"
type input "1.70"
type textarea "T"
type textarea "C"
click at [100, 489] on div at bounding box center [106, 488] width 21 height 21
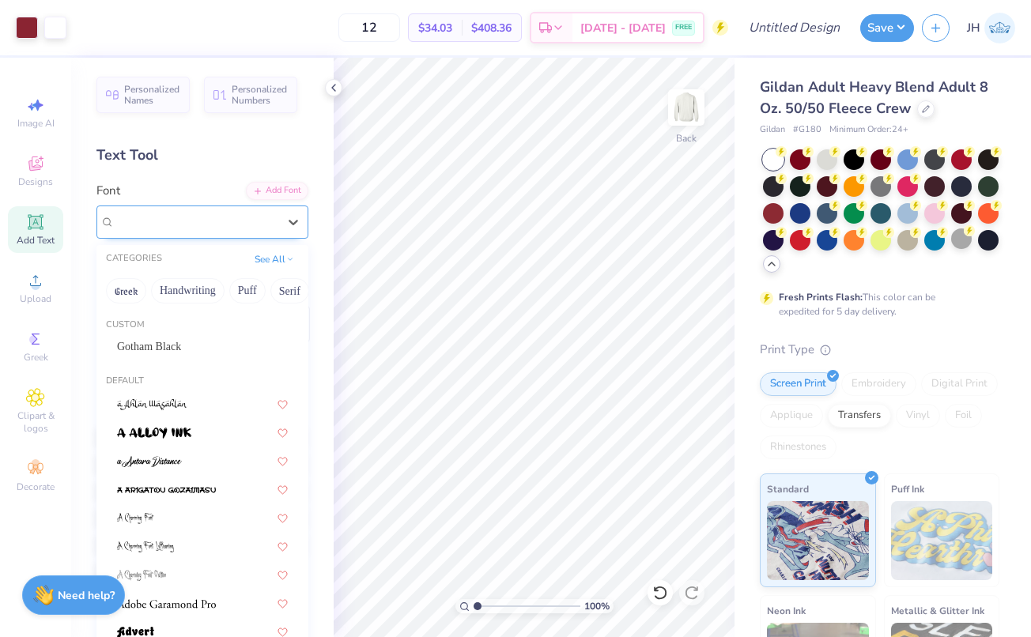
click at [225, 225] on div "Super Dream" at bounding box center [196, 221] width 166 height 25
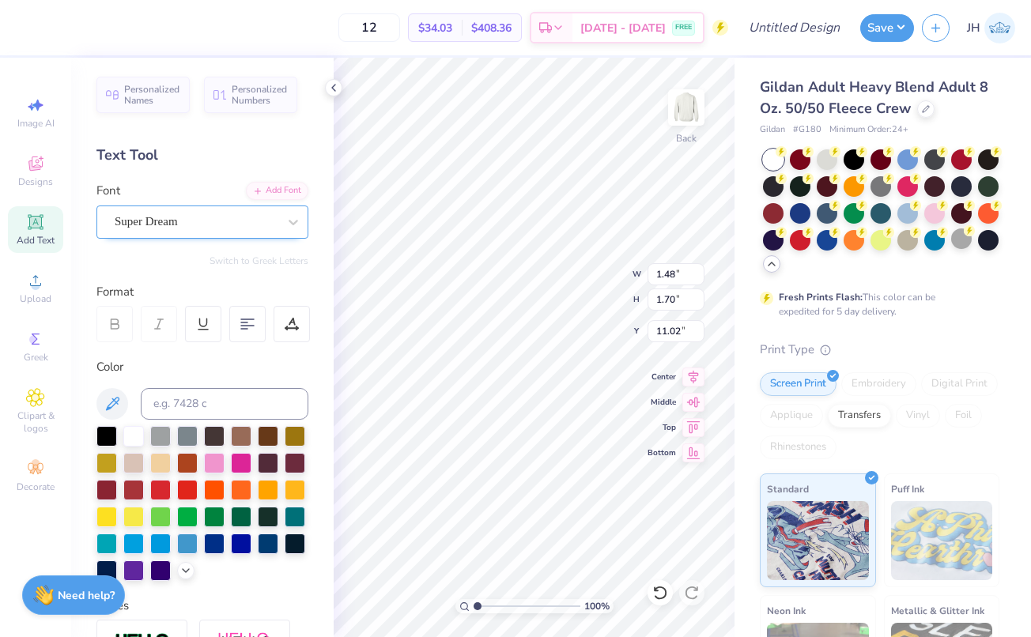
click at [194, 214] on div "Super Dream" at bounding box center [196, 221] width 166 height 25
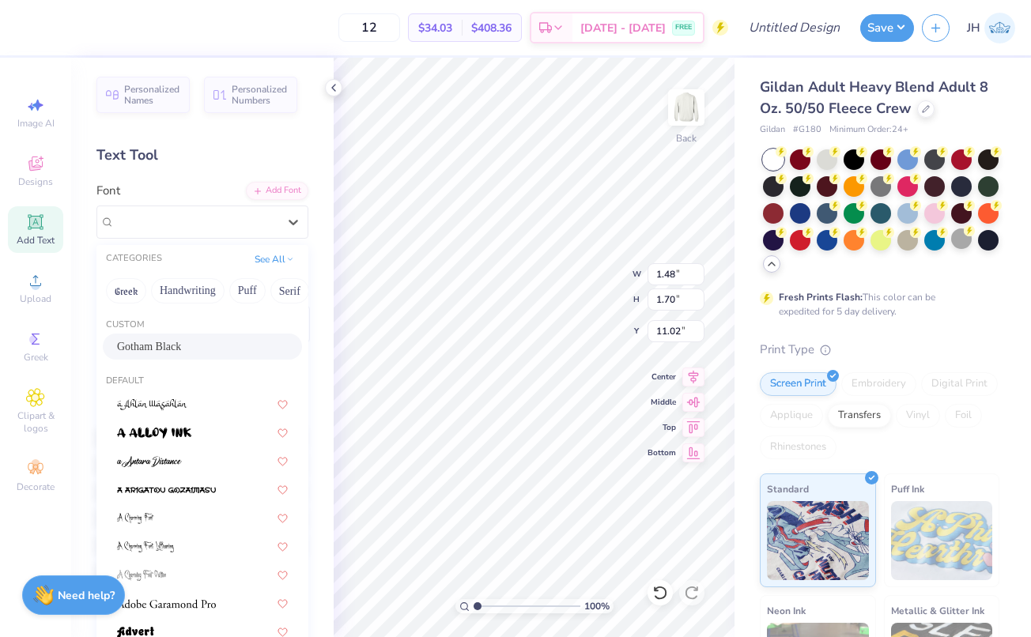
click at [179, 347] on span "Gotham Black" at bounding box center [149, 346] width 64 height 17
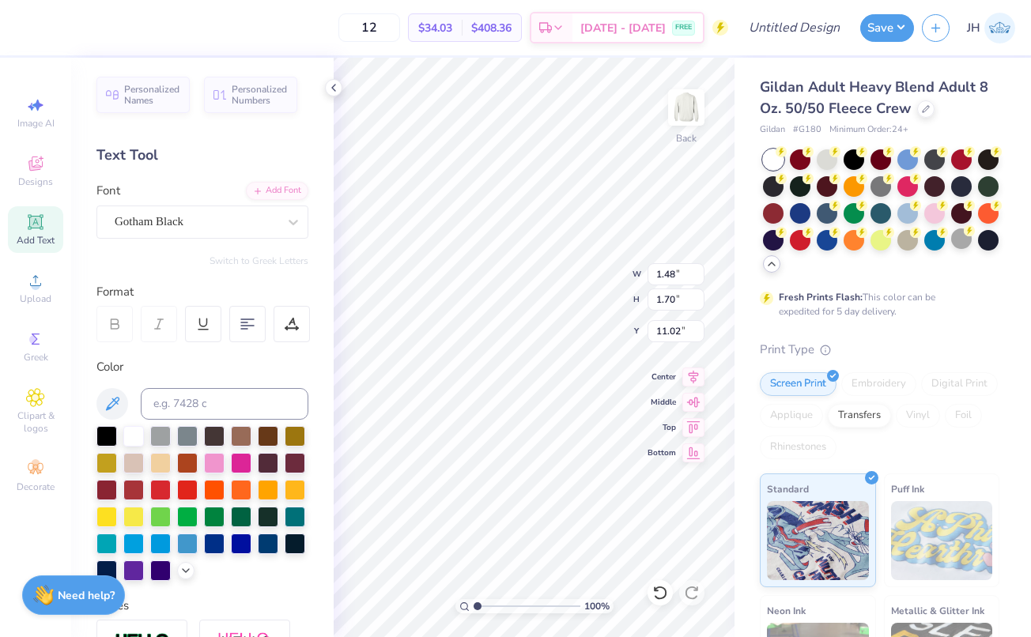
type input "1.63"
type input "1.77"
type input "10.99"
type input "4.83"
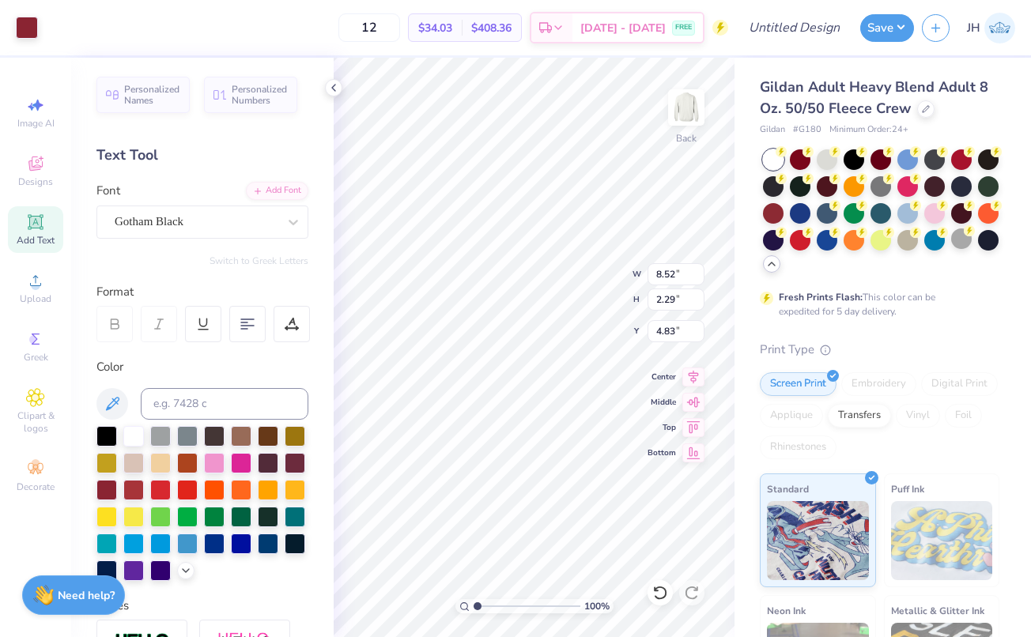
type input "1.63"
type input "1.77"
type input "4.87"
type input "7.92"
type input "2.13"
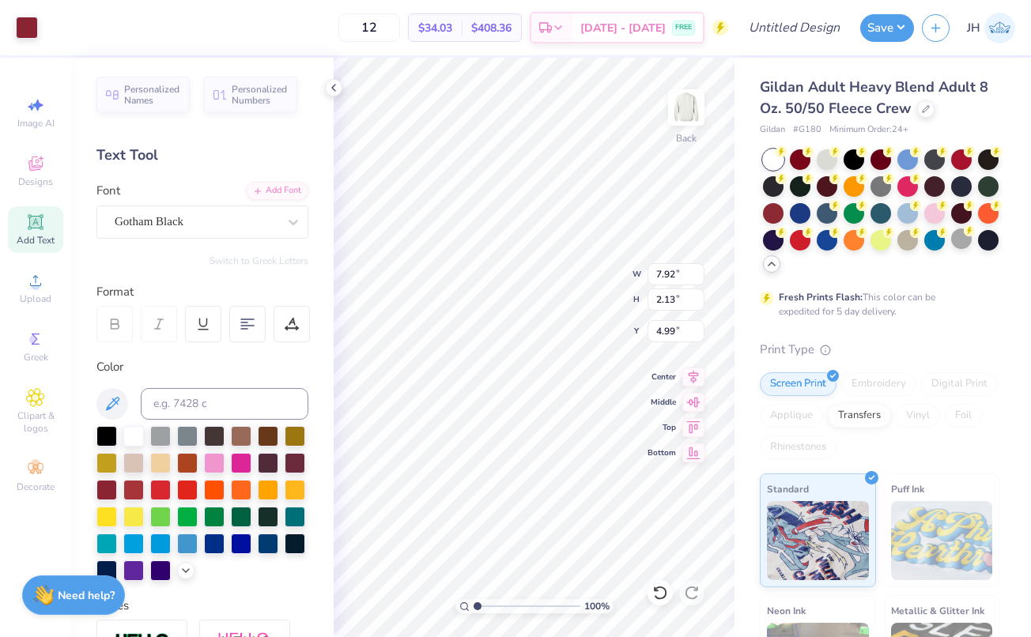
type input "5.27"
type input "1.63"
type input "1.77"
type input "5.28"
click at [43, 235] on span "Add Text" at bounding box center [36, 240] width 38 height 13
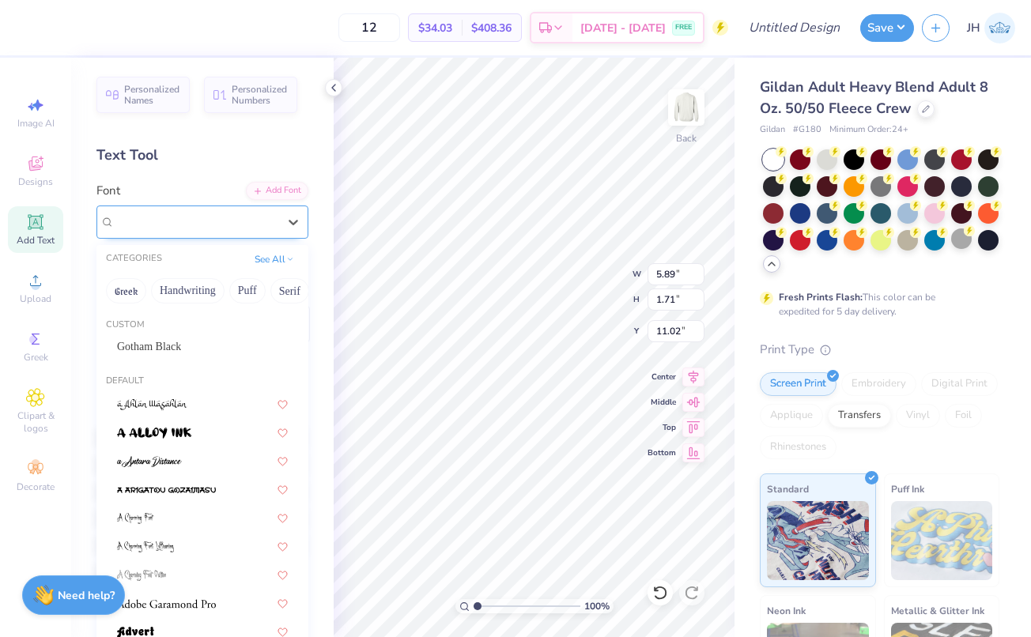
drag, startPoint x: 204, startPoint y: 221, endPoint x: 201, endPoint y: 232, distance: 11.5
click at [204, 220] on div "Super Dream" at bounding box center [196, 221] width 166 height 25
click at [168, 357] on div "Gotham Black" at bounding box center [202, 347] width 199 height 26
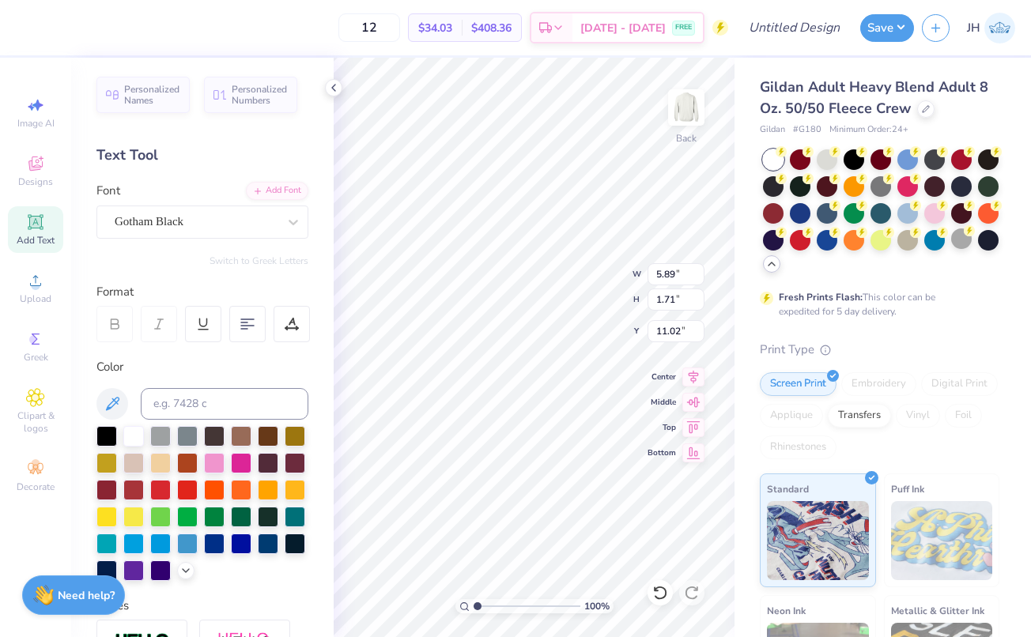
type input "6.51"
type input "1.70"
type textarea "T"
type textarea "H"
click at [105, 484] on div at bounding box center [106, 488] width 21 height 21
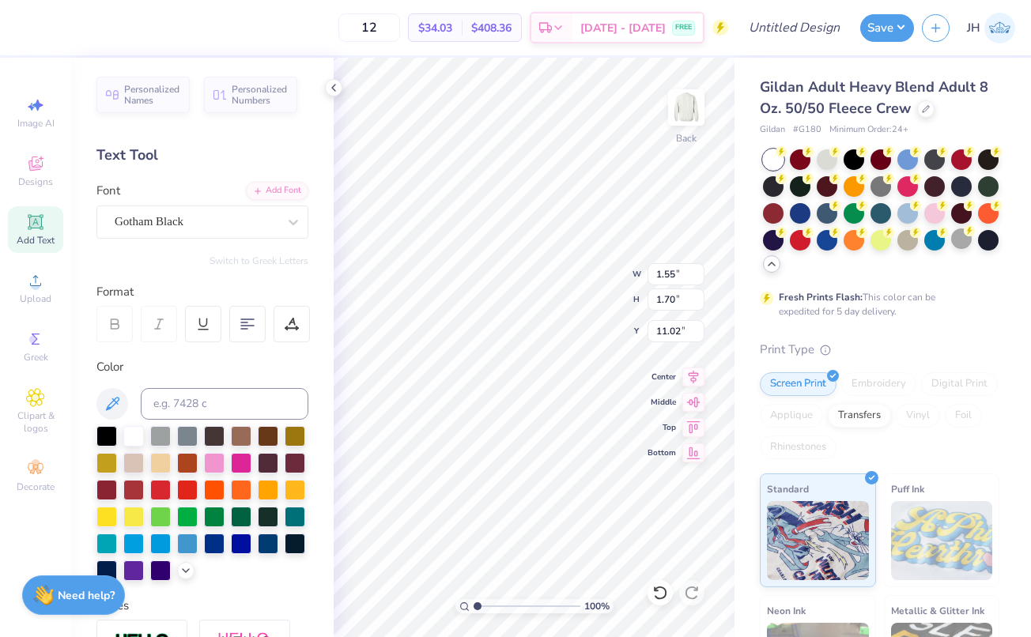
type input "4.73"
click at [670, 460] on div "Bottom" at bounding box center [675, 450] width 57 height 19
type input "5.19"
click at [32, 228] on icon at bounding box center [35, 221] width 15 height 15
type textarea "T"
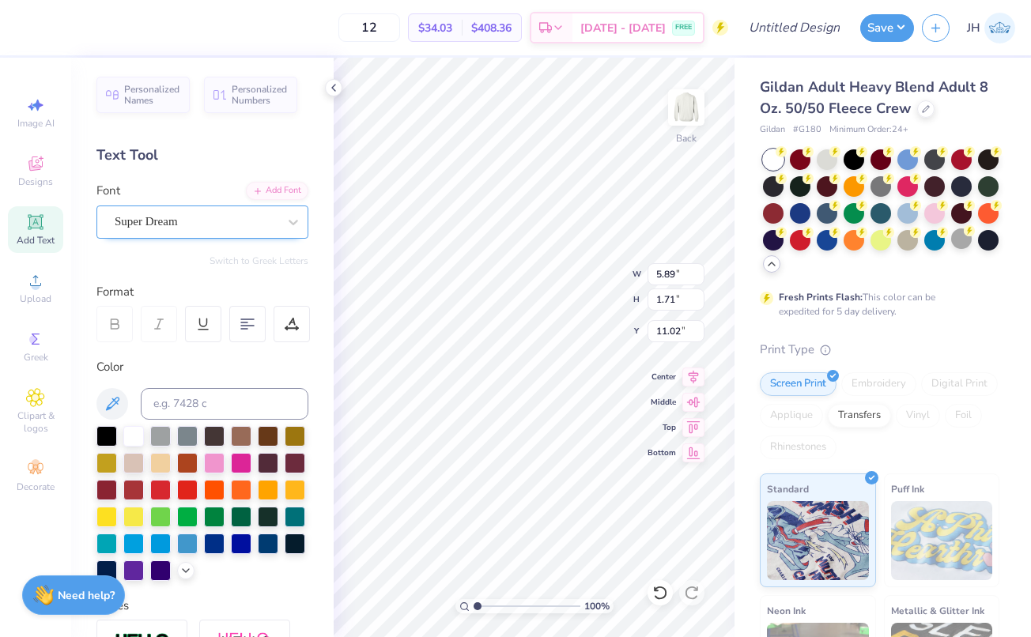
type textarea "I"
click at [205, 228] on div "Super Dream" at bounding box center [196, 221] width 166 height 25
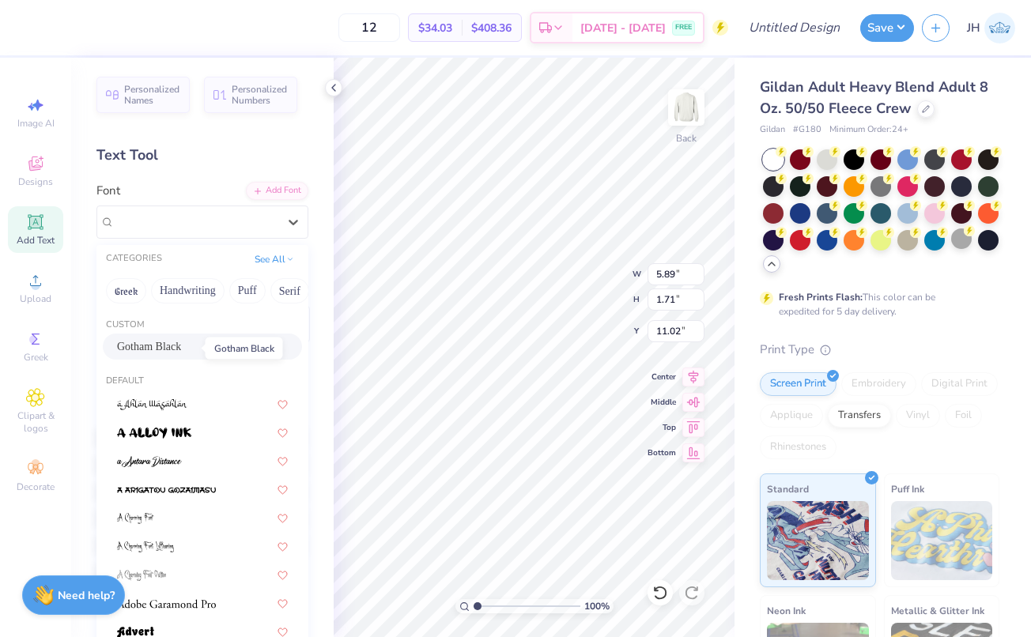
click at [176, 350] on span "Gotham Black" at bounding box center [149, 346] width 64 height 17
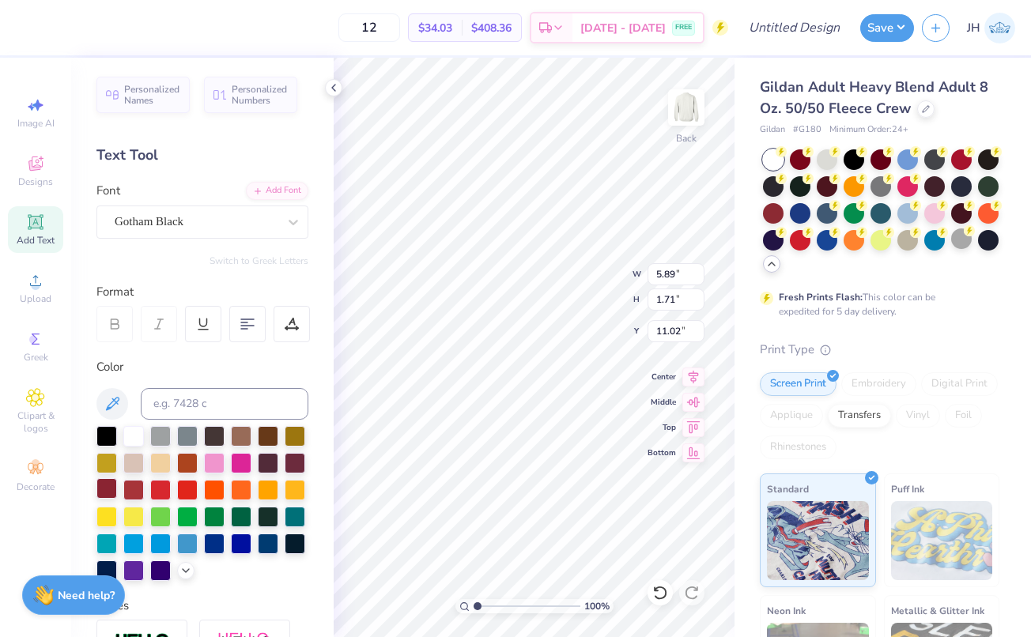
click at [108, 490] on div at bounding box center [106, 488] width 21 height 21
type input "4.73"
type input "5.19"
type input "0.47"
type input "1.70"
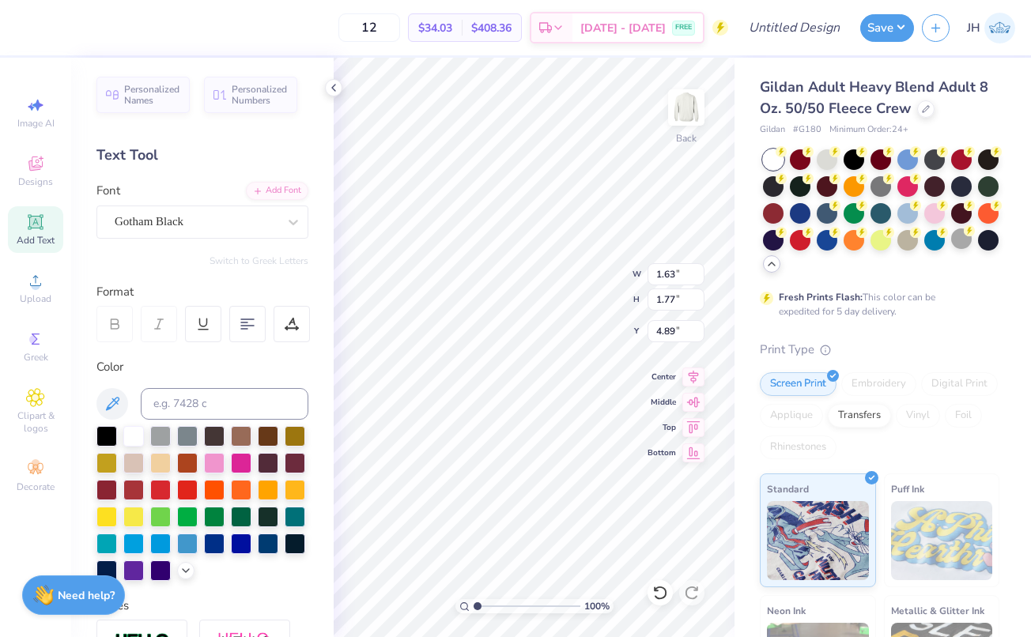
type input "4.63"
type input "4.93"
click at [36, 237] on span "Add Text" at bounding box center [36, 240] width 38 height 13
click at [232, 225] on div "Super Dream" at bounding box center [196, 221] width 166 height 25
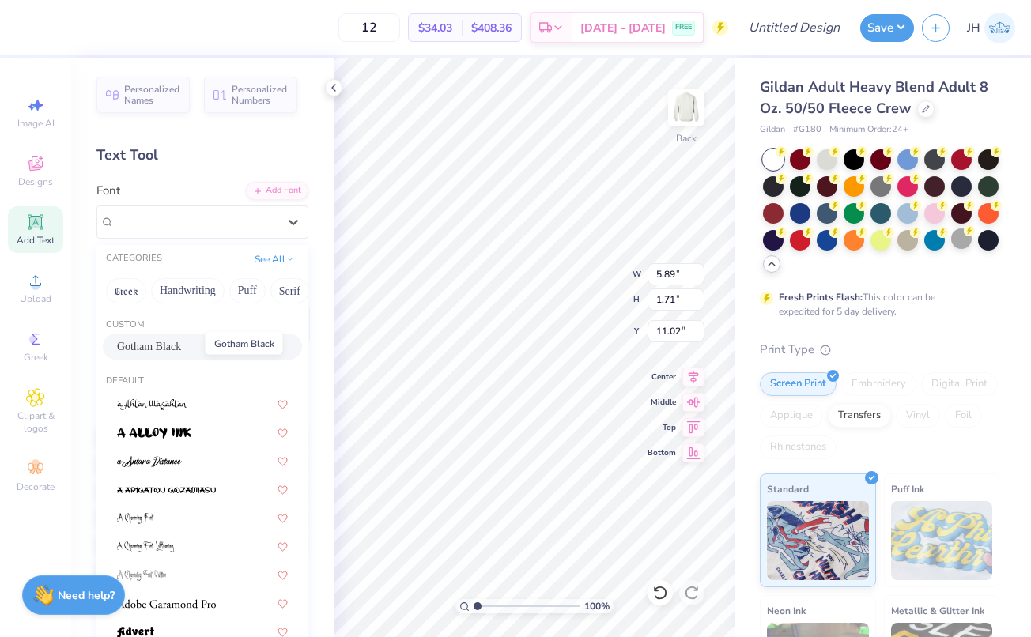
click at [168, 352] on span "Gotham Black" at bounding box center [149, 346] width 64 height 17
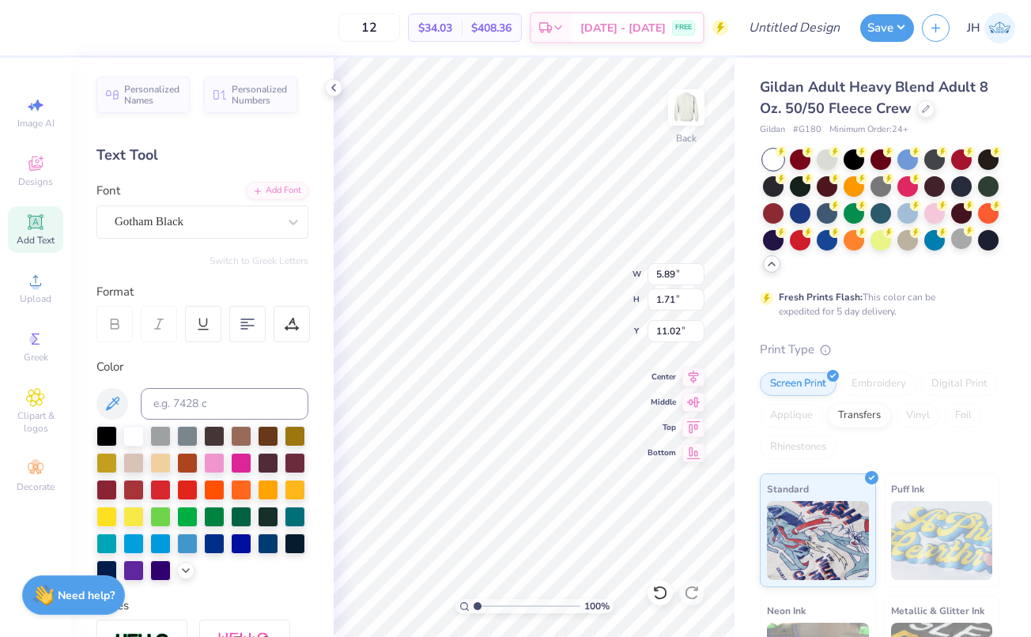
type textarea "T"
type textarea "O"
click at [109, 486] on div at bounding box center [106, 488] width 21 height 21
click at [44, 226] on div "Add Text" at bounding box center [35, 229] width 55 height 47
click at [190, 219] on div "Super Dream" at bounding box center [196, 221] width 166 height 25
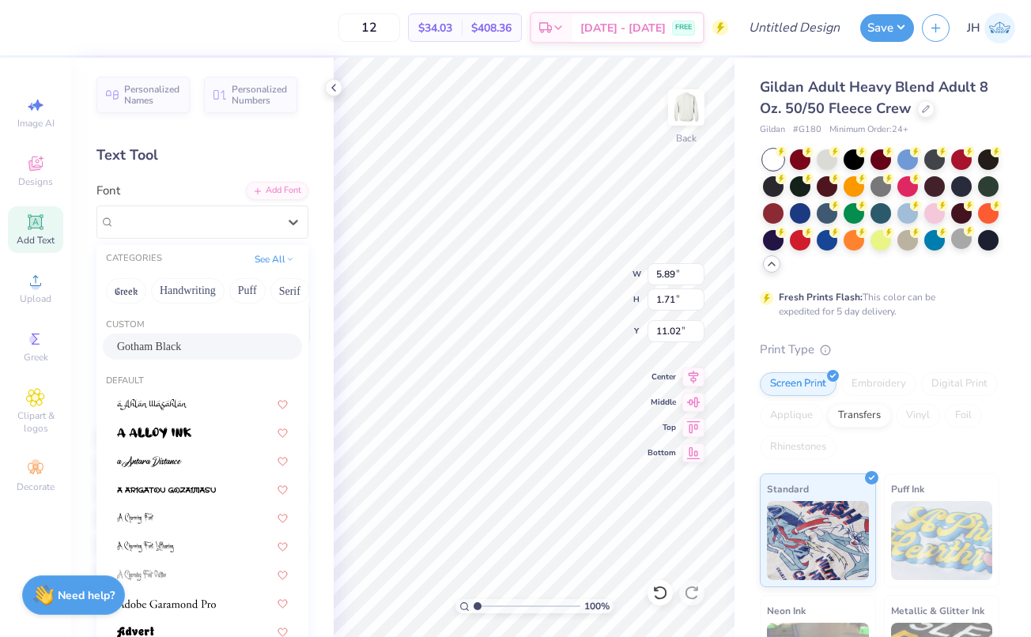
click at [161, 345] on span "Gotham Black" at bounding box center [149, 346] width 64 height 17
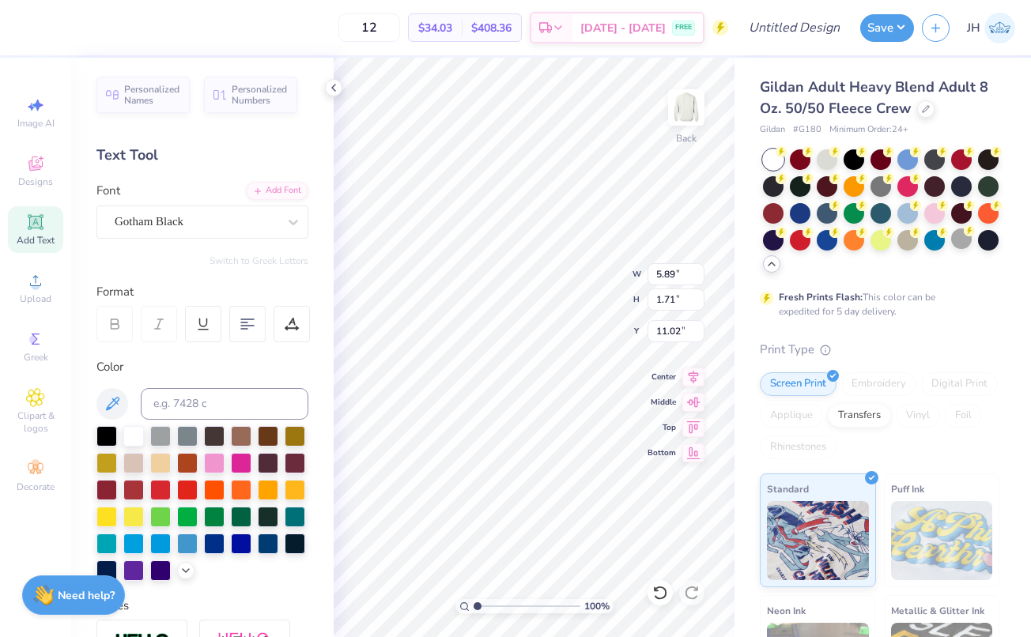
type input "6.51"
type input "1.70"
type textarea "T"
type textarea "M"
click at [107, 489] on div at bounding box center [106, 488] width 21 height 21
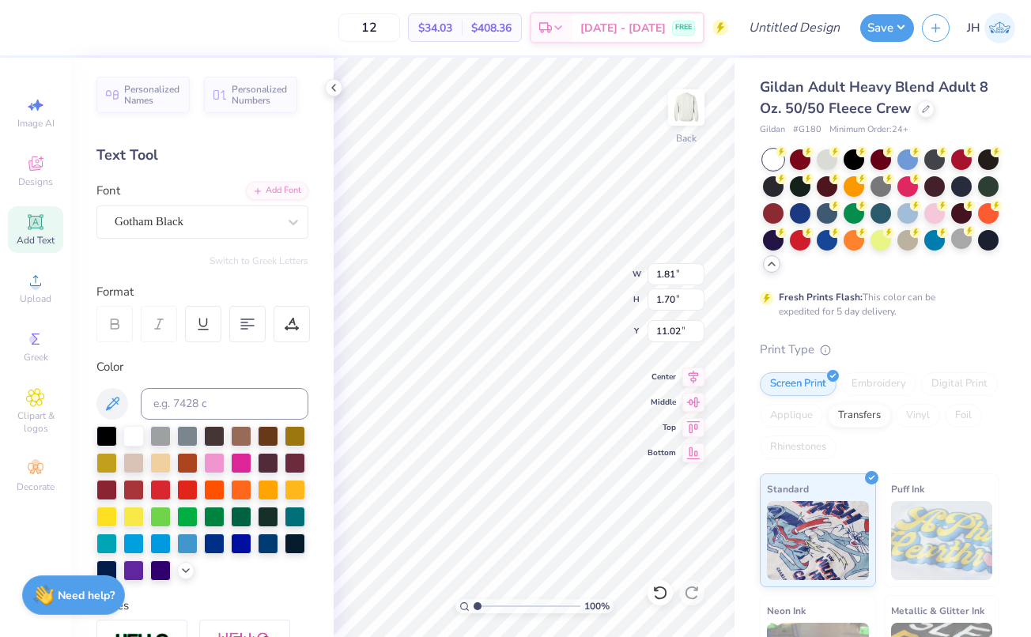
type input "14.34"
type input "1.84"
type input "1.77"
type input "8.40"
type input "1.81"
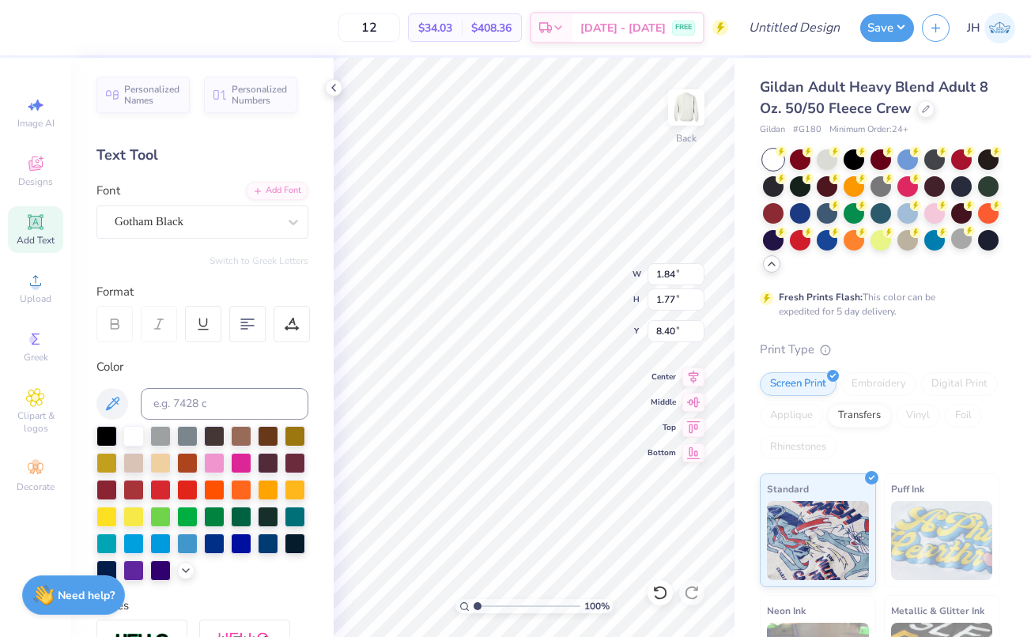
type input "1.70"
type input "14.34"
click at [30, 232] on div "Add Text" at bounding box center [35, 229] width 55 height 47
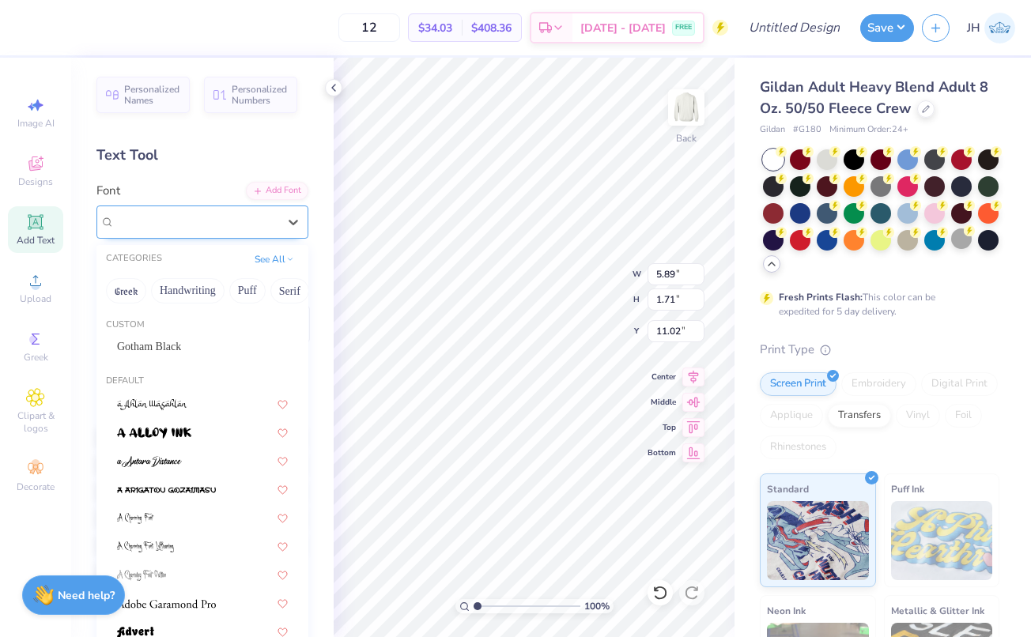
click at [210, 223] on div "Super Dream" at bounding box center [196, 221] width 166 height 25
click at [165, 346] on span "Gotham Black" at bounding box center [149, 346] width 64 height 17
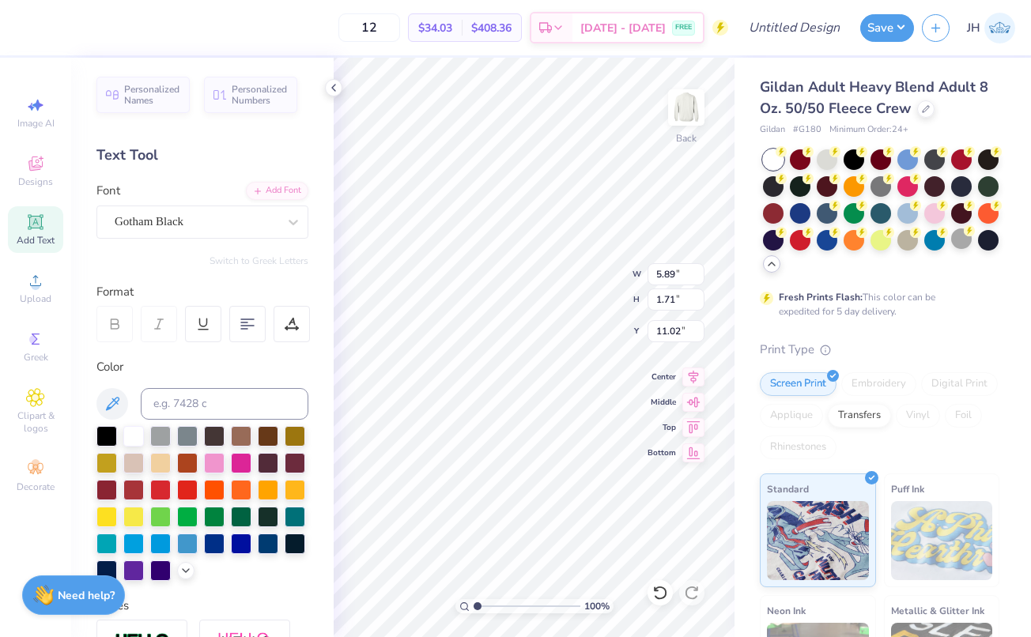
type input "6.51"
type input "1.70"
type textarea "T"
type textarea "E"
click at [96, 482] on div at bounding box center [106, 488] width 21 height 21
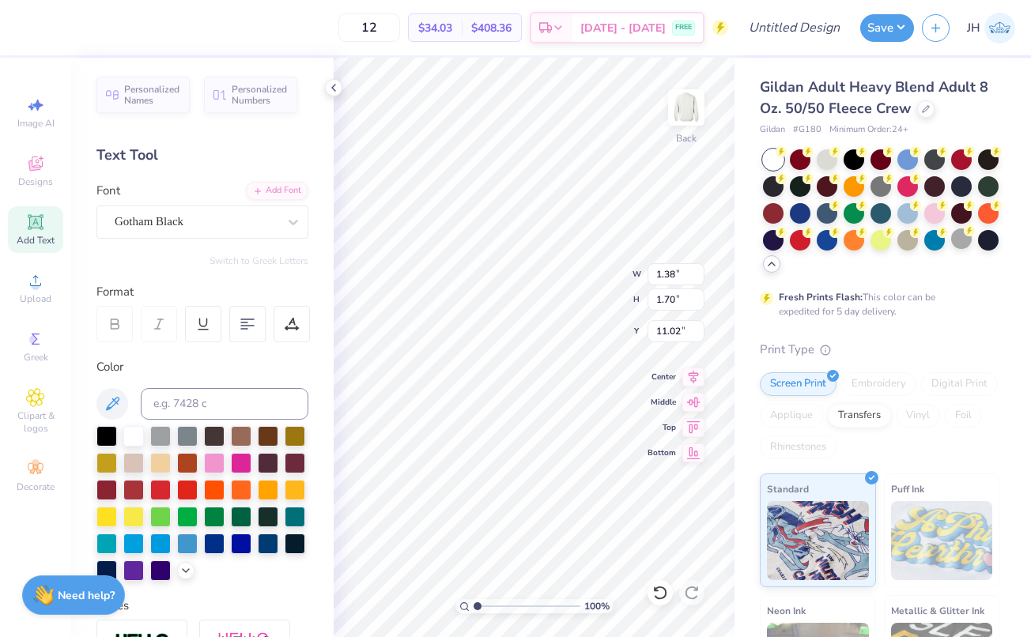
type input "8.30"
click at [36, 227] on icon at bounding box center [35, 222] width 12 height 12
click at [228, 217] on div "Super Dream" at bounding box center [196, 221] width 166 height 25
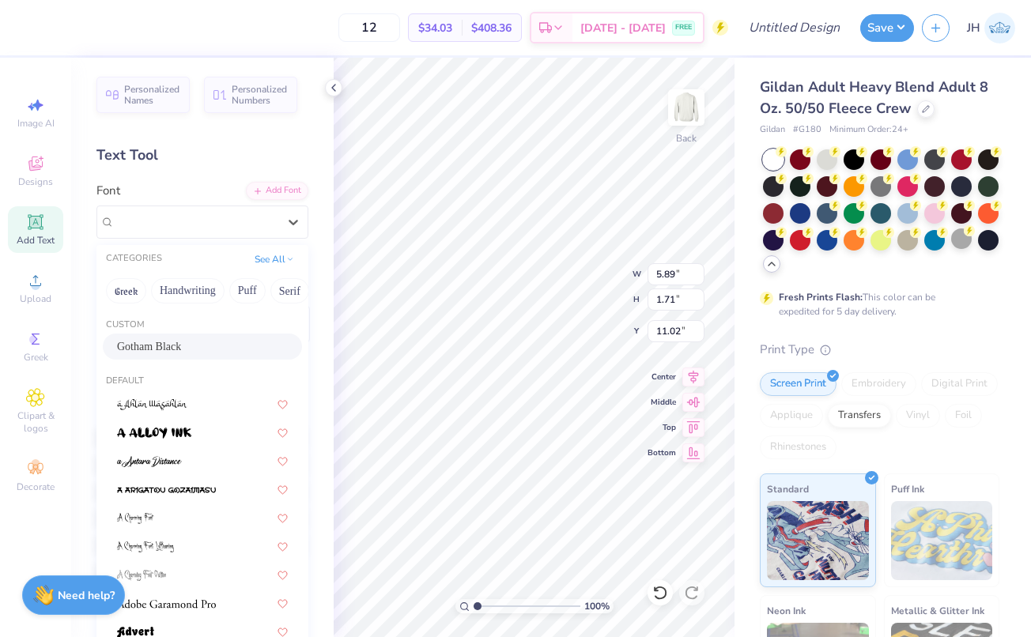
click at [180, 350] on span "Gotham Black" at bounding box center [149, 346] width 64 height 17
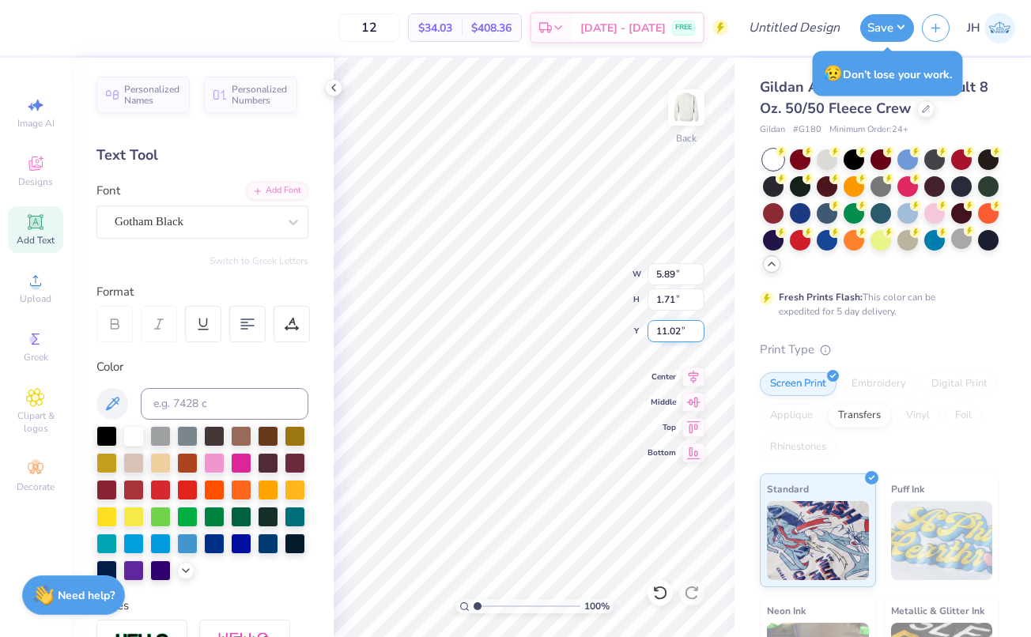
type textarea "T"
type textarea "G"
click at [116, 488] on div at bounding box center [106, 488] width 21 height 21
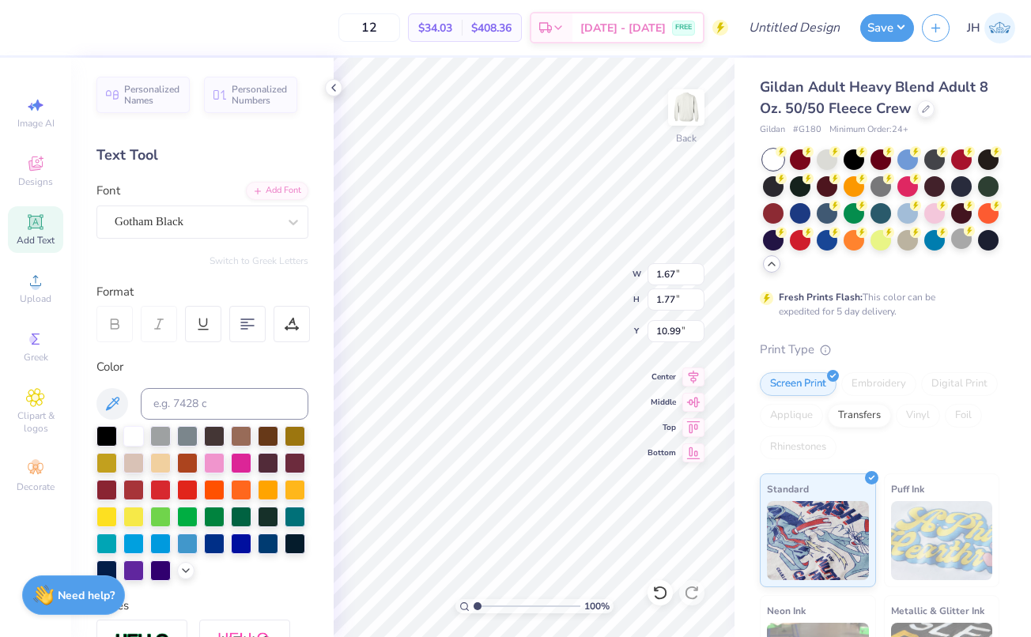
type input "12.17"
type input "1.84"
type input "8.40"
type input "1.81"
type input "1.70"
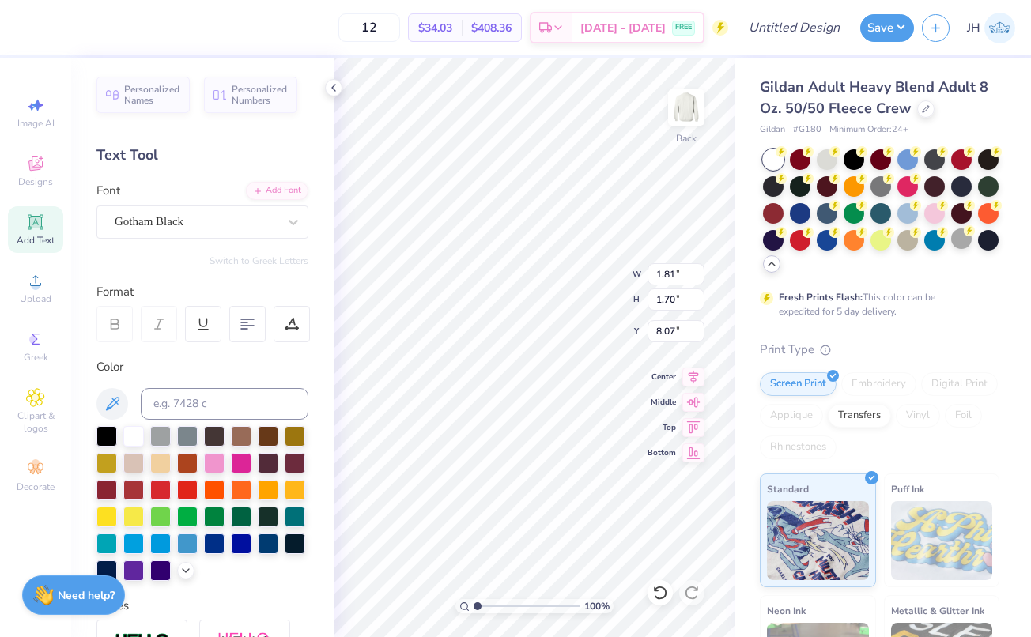
type input "8.40"
type input "1.67"
type input "1.77"
type input "8.23"
click at [28, 220] on icon at bounding box center [35, 222] width 19 height 19
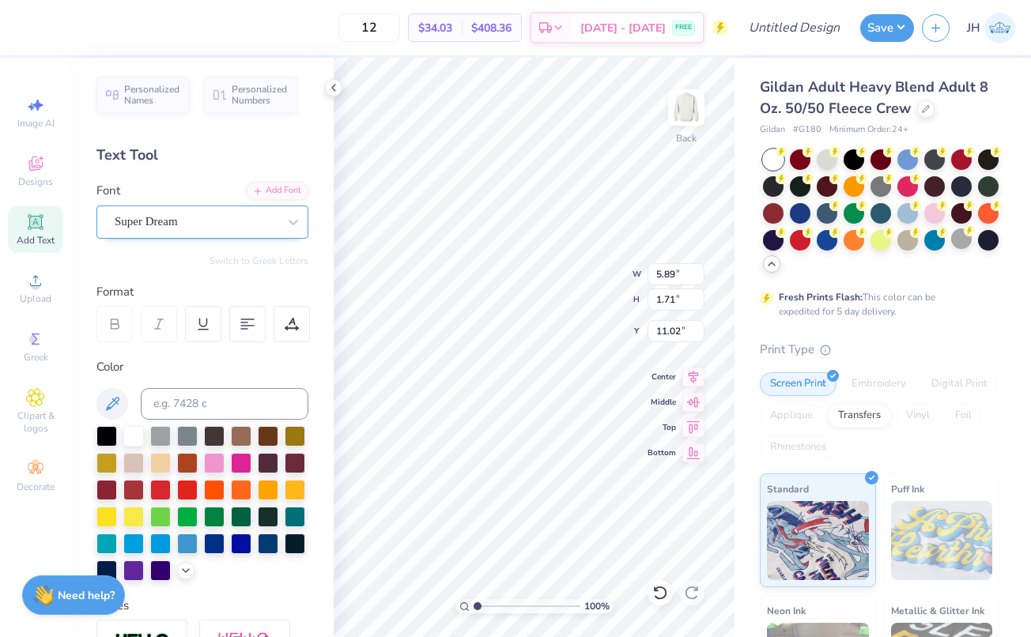
click at [193, 213] on div "Super Dream" at bounding box center [196, 221] width 166 height 25
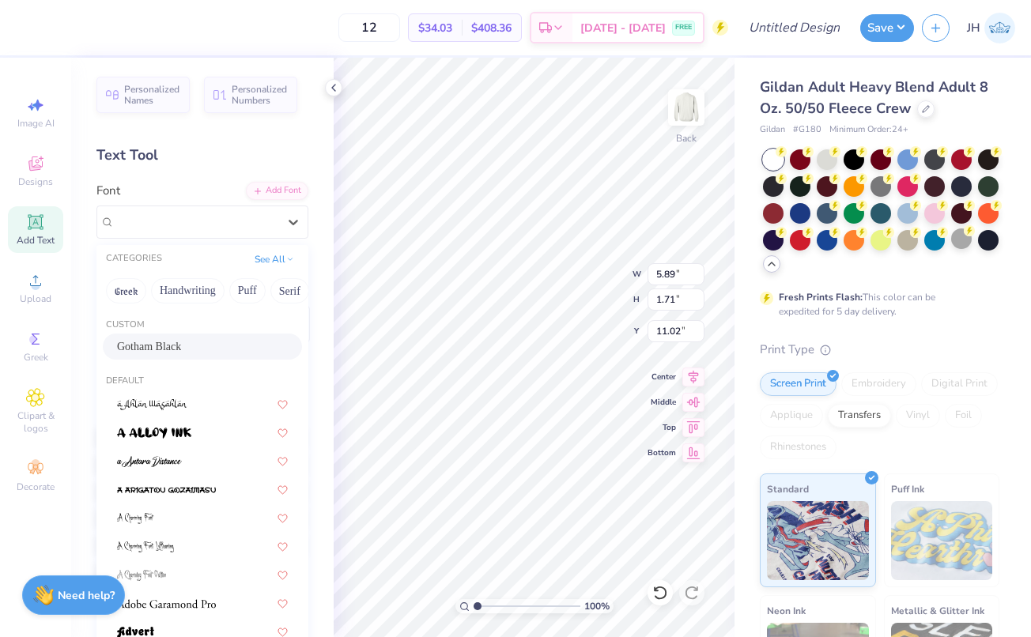
click at [181, 350] on span "Gotham Black" at bounding box center [149, 346] width 64 height 17
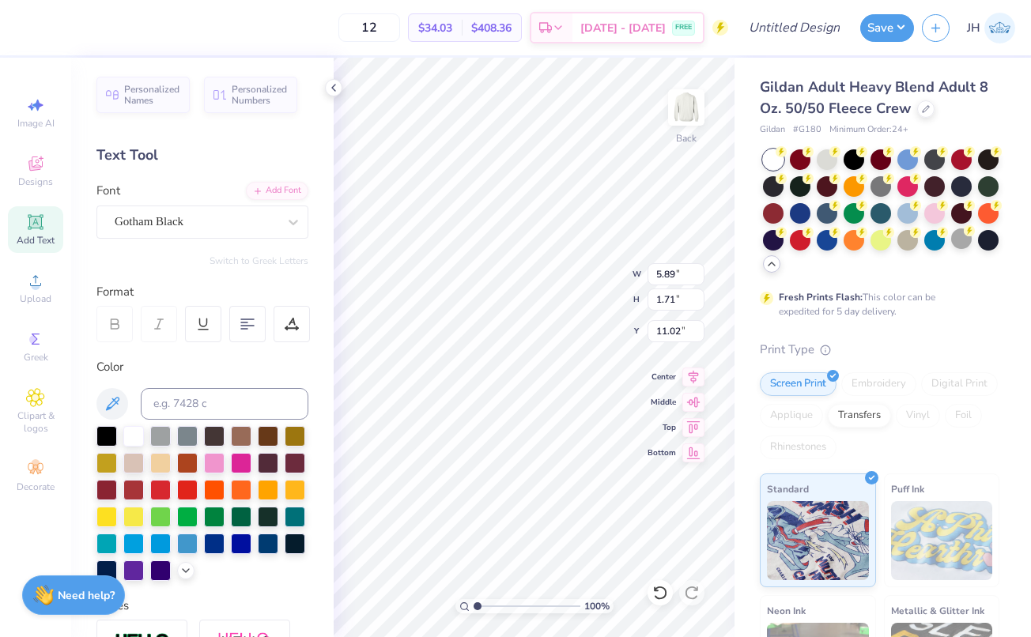
type textarea "T"
type textarea "A"
click at [108, 489] on div at bounding box center [106, 488] width 21 height 21
type input "1.81"
type input "1.70"
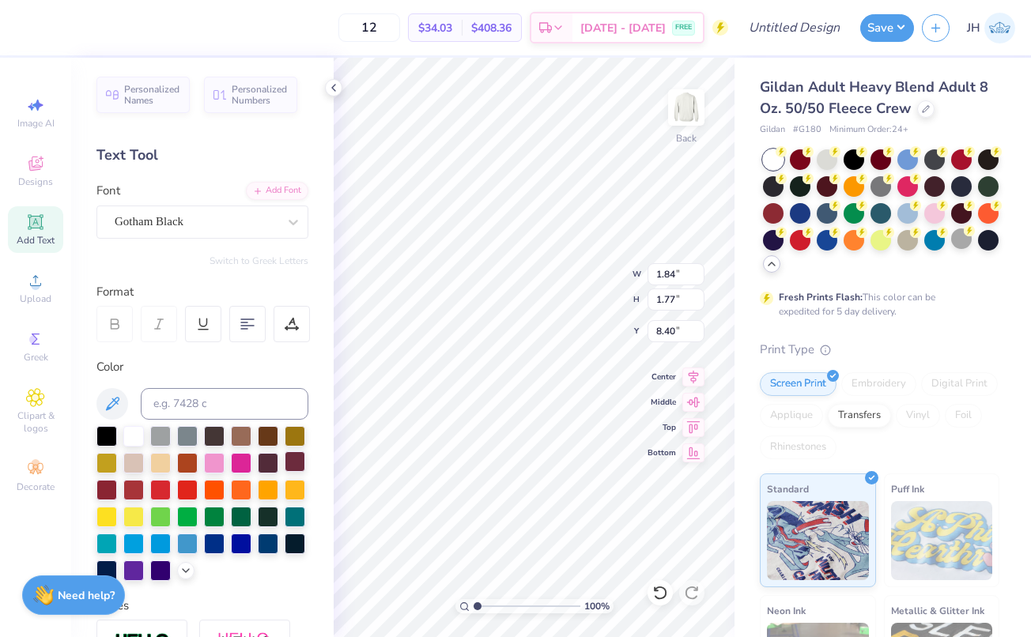
type input "8.30"
type input "1.38"
type input "8.40"
type input "1.67"
type input "1.77"
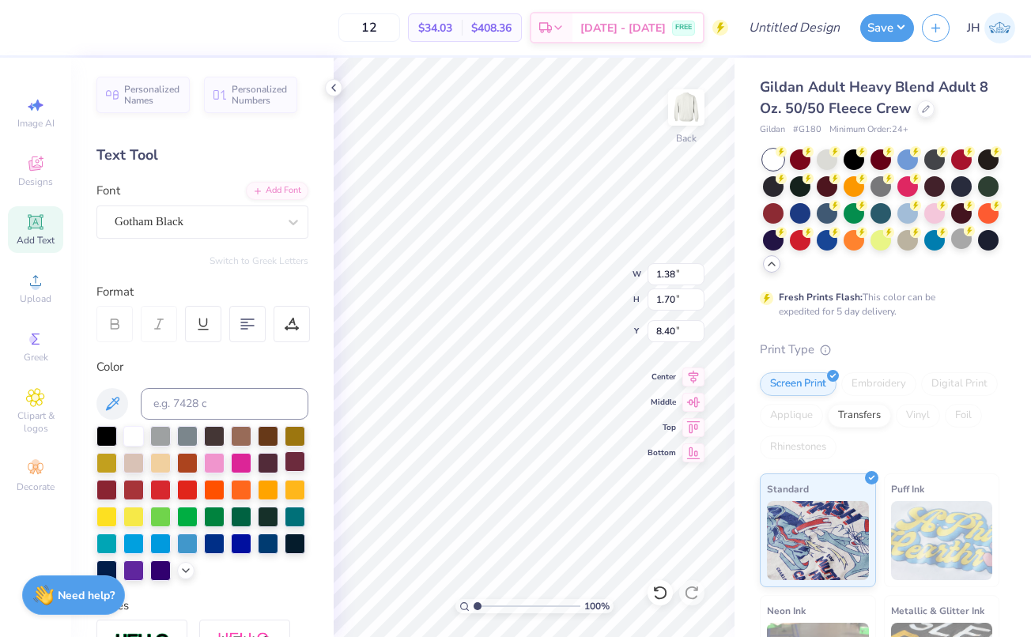
type input "8.23"
type input "1.84"
type input "8.23"
type input "1.81"
type input "1.70"
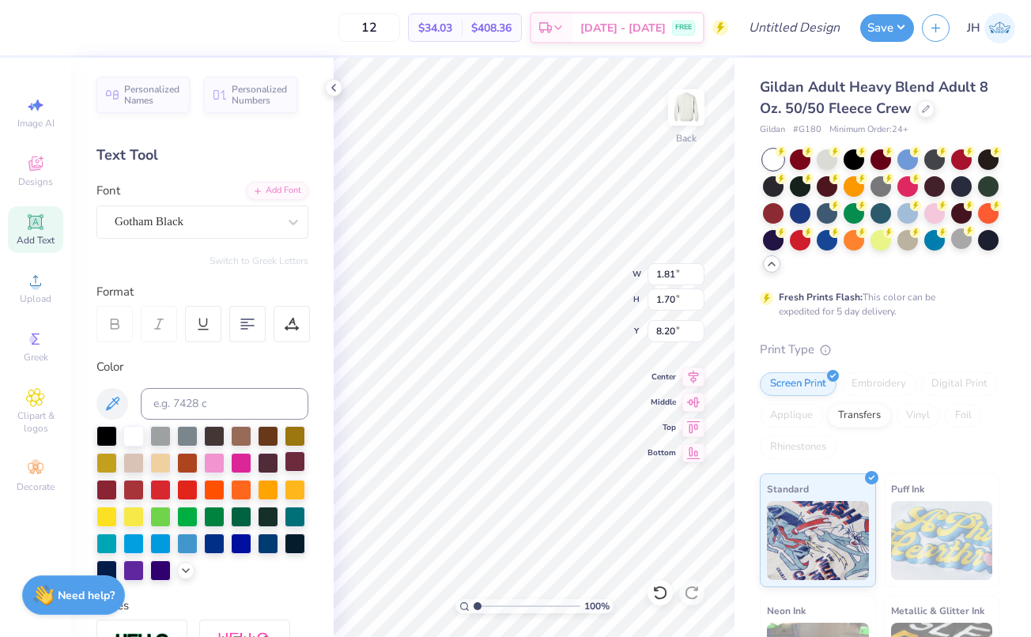
type input "8.23"
type input "1.38"
type input "8.23"
type input "1.67"
type input "1.77"
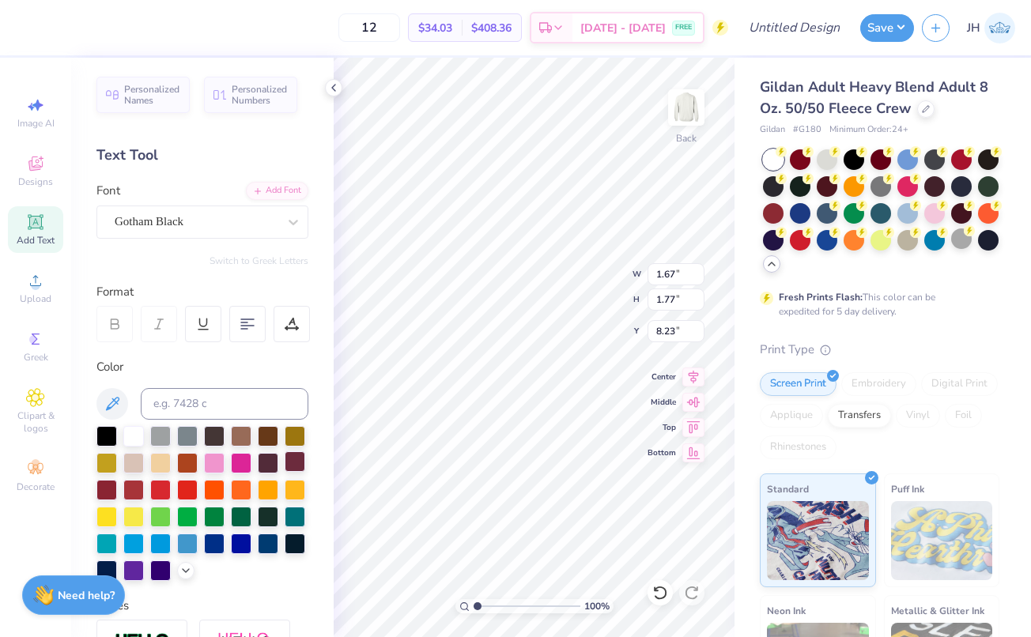
type input "1.91"
type input "1.72"
type input "8.29"
type input "1.81"
type input "1.70"
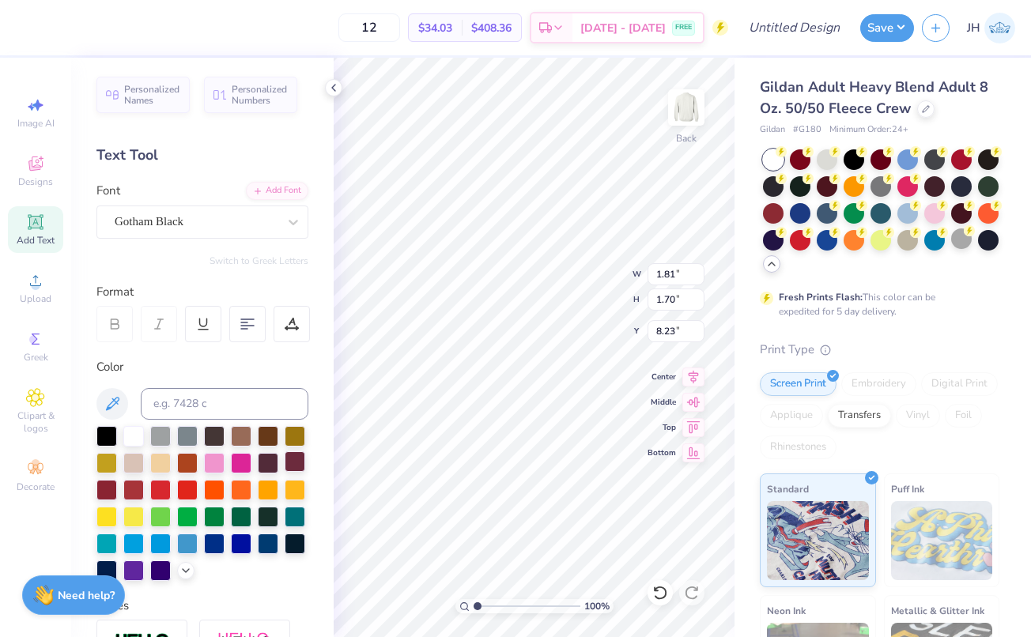
type input "8.29"
type input "1.38"
type input "8.23"
type input "1.81"
type input "8.19"
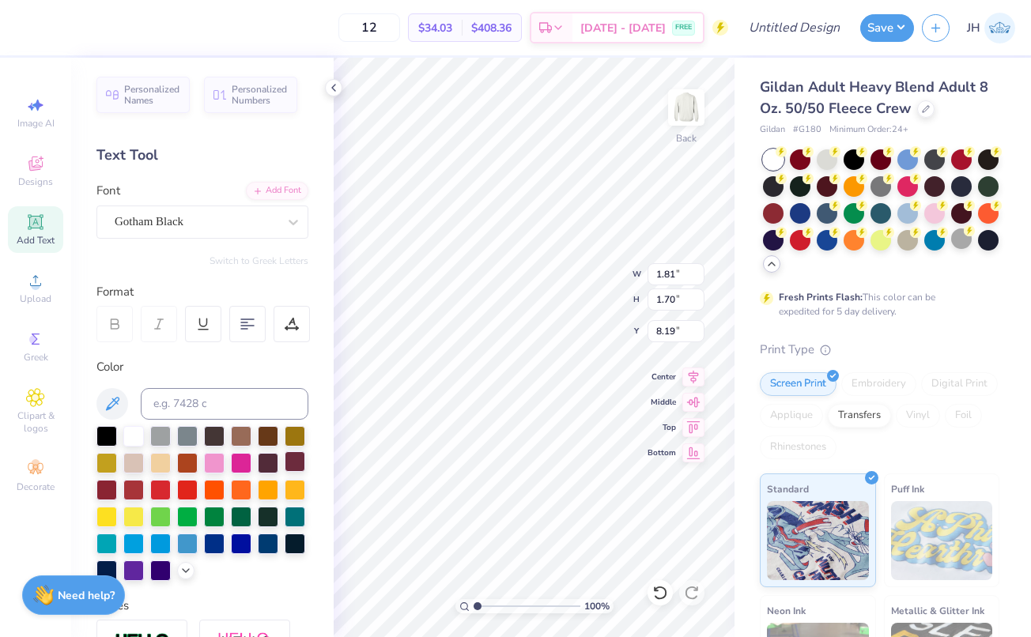
type input "1.38"
type input "8.23"
type input "1.67"
type input "1.77"
type input "1.91"
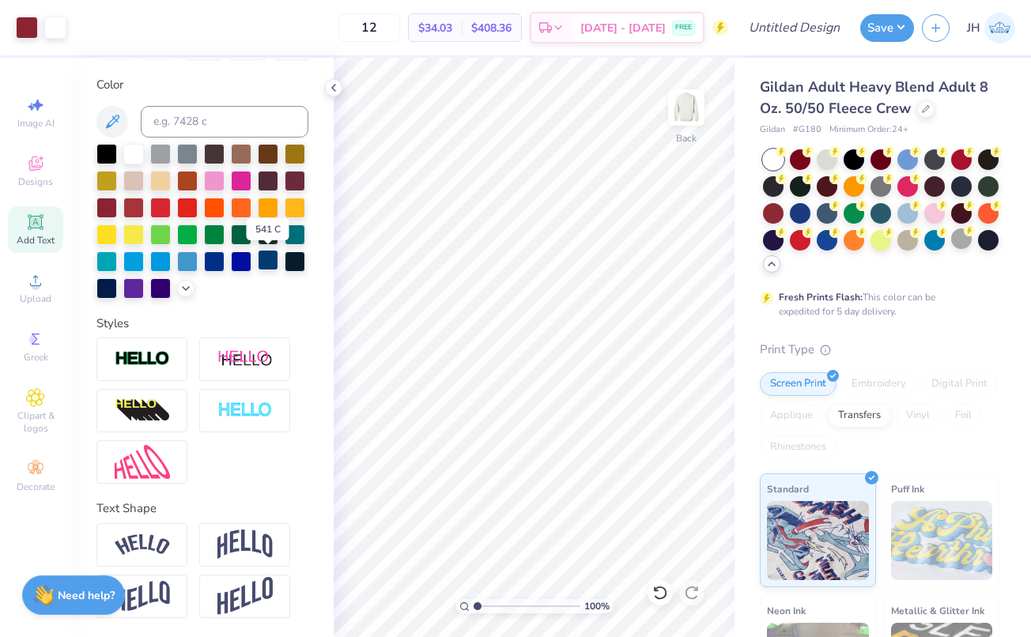
scroll to position [282, 0]
click at [400, 29] on input "12" at bounding box center [369, 27] width 62 height 28
click at [879, 35] on button "Save" at bounding box center [887, 26] width 54 height 28
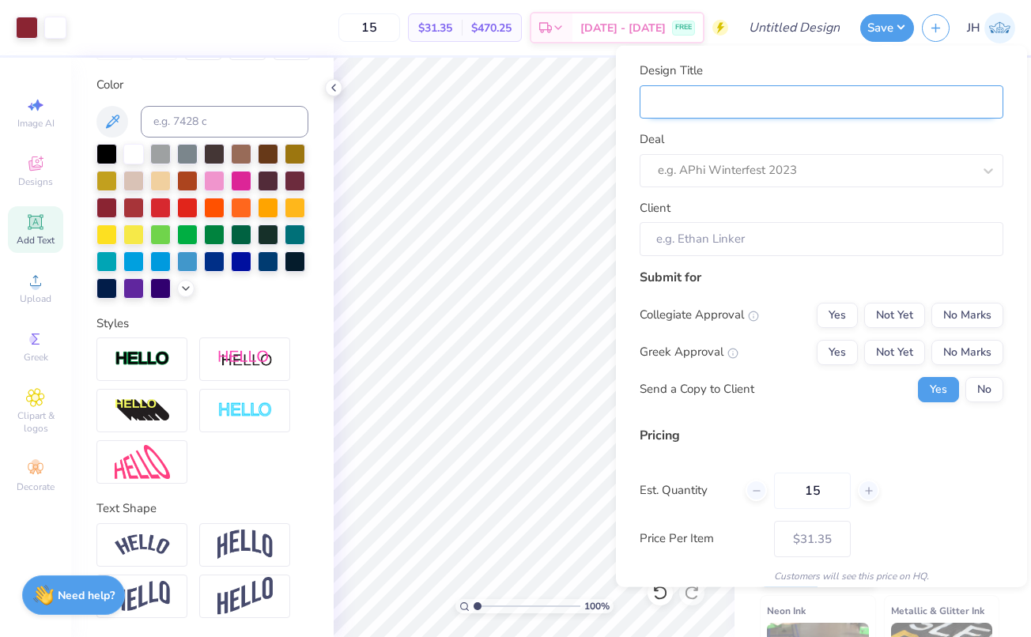
click at [783, 95] on input "Design Title" at bounding box center [822, 102] width 364 height 34
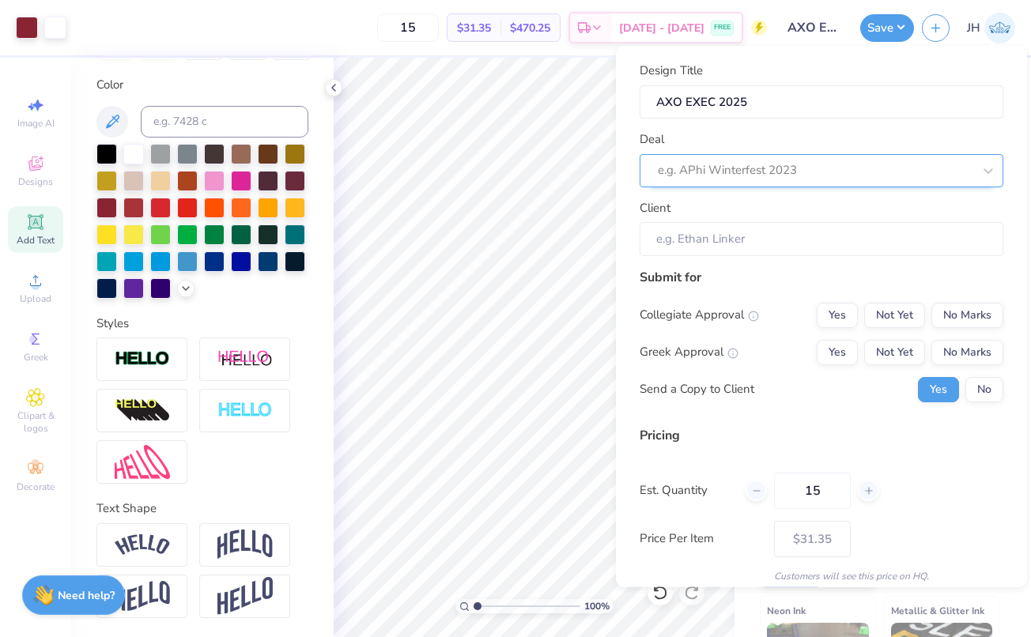
click at [783, 176] on div "e.g. APhi Winterfest 2023" at bounding box center [815, 170] width 315 height 18
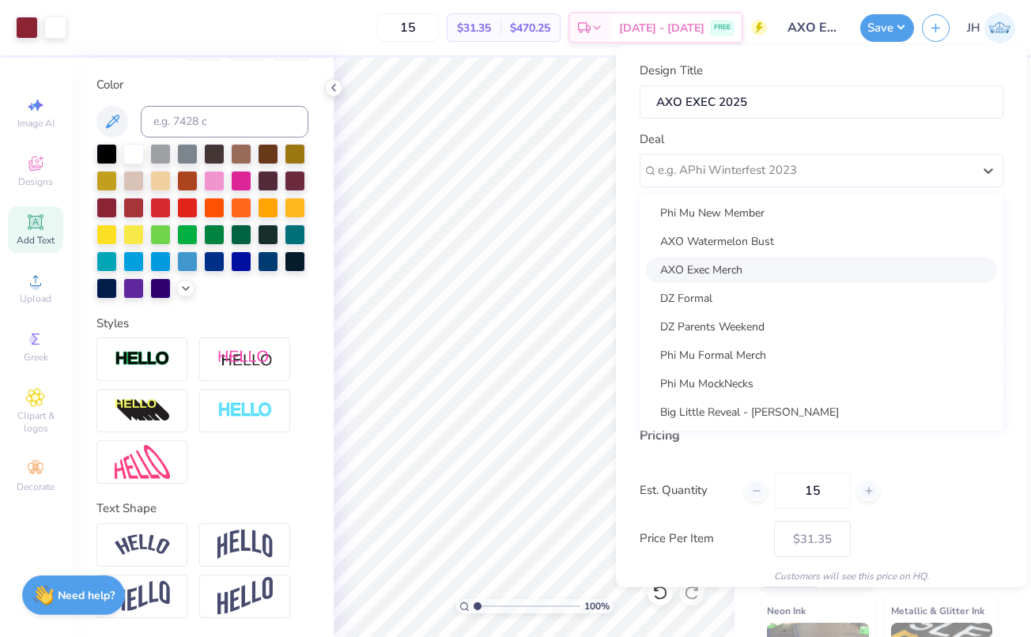
click at [756, 266] on div "AXO Exec Merch" at bounding box center [821, 269] width 351 height 26
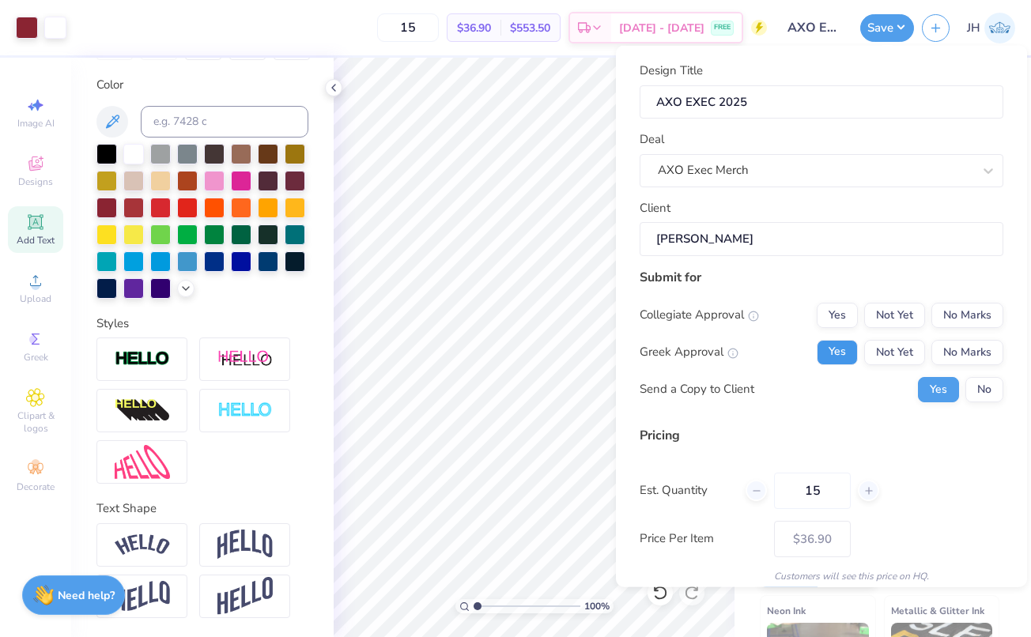
click at [844, 353] on button "Yes" at bounding box center [837, 351] width 41 height 25
click at [957, 319] on button "No Marks" at bounding box center [967, 314] width 72 height 25
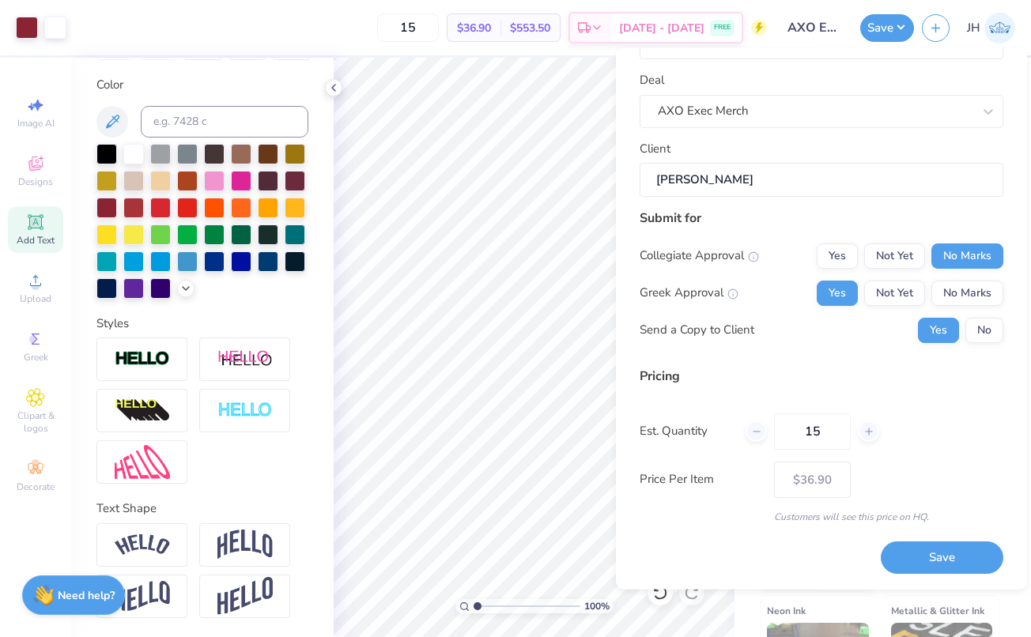
scroll to position [59, 0]
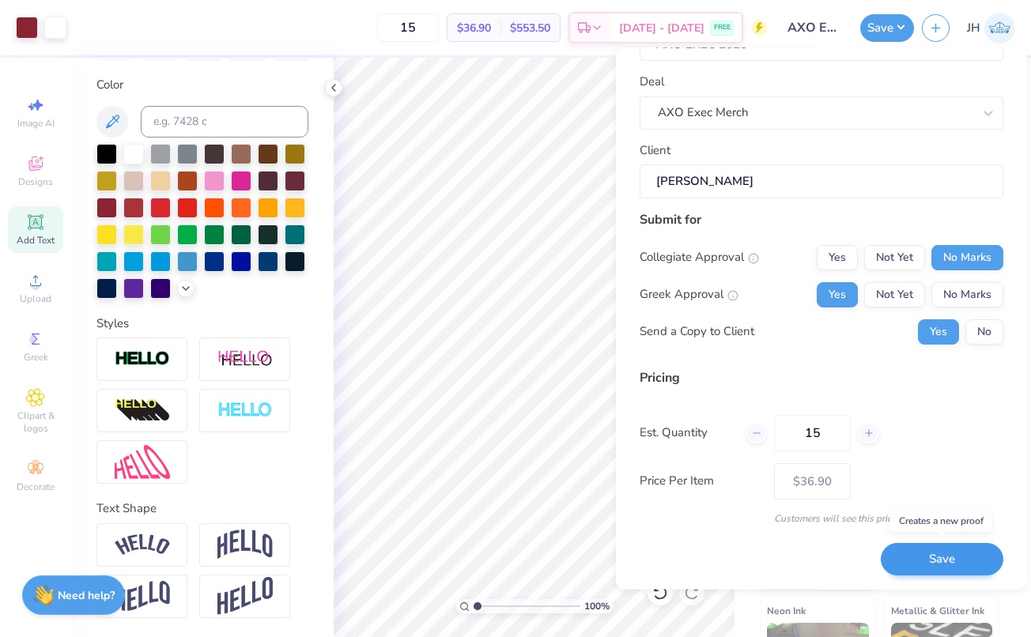
click at [935, 561] on button "Save" at bounding box center [942, 560] width 123 height 32
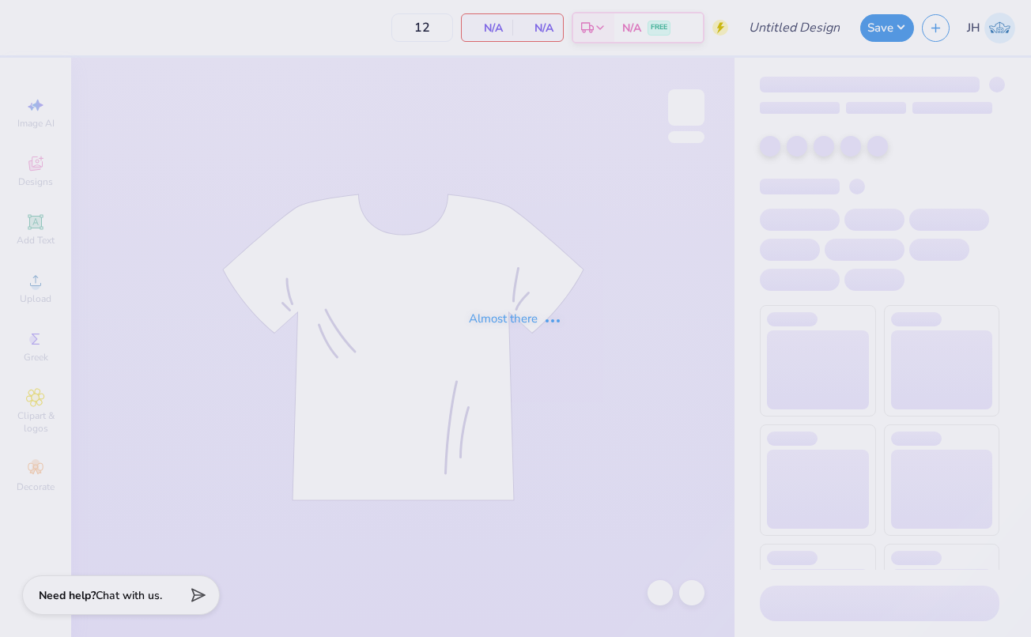
type input "AXO EXEC 2025"
type input "15"
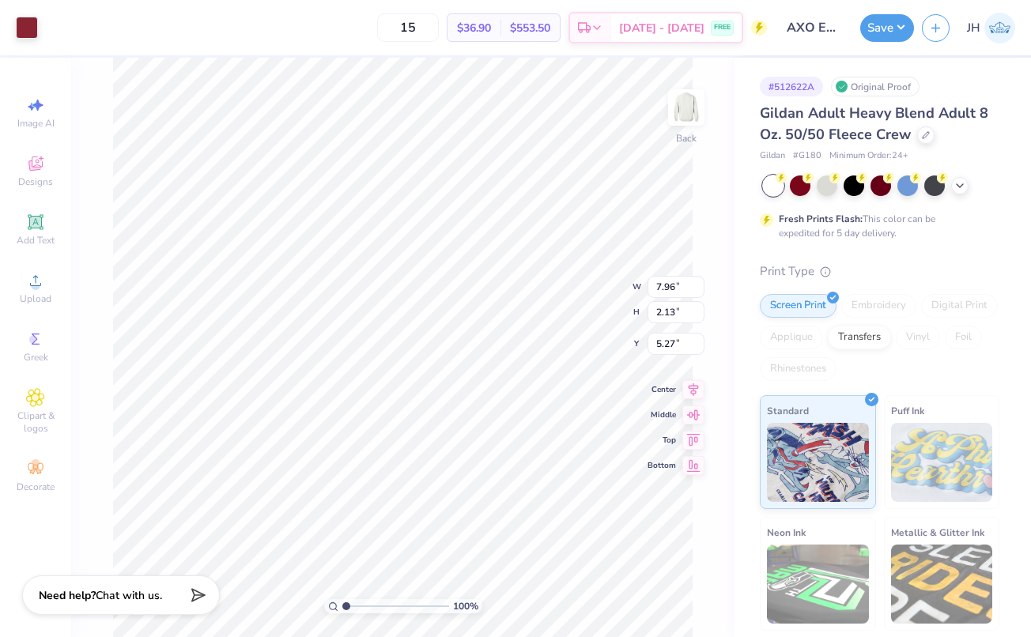
type input "8.39"
type input "2.25"
type input "5.16"
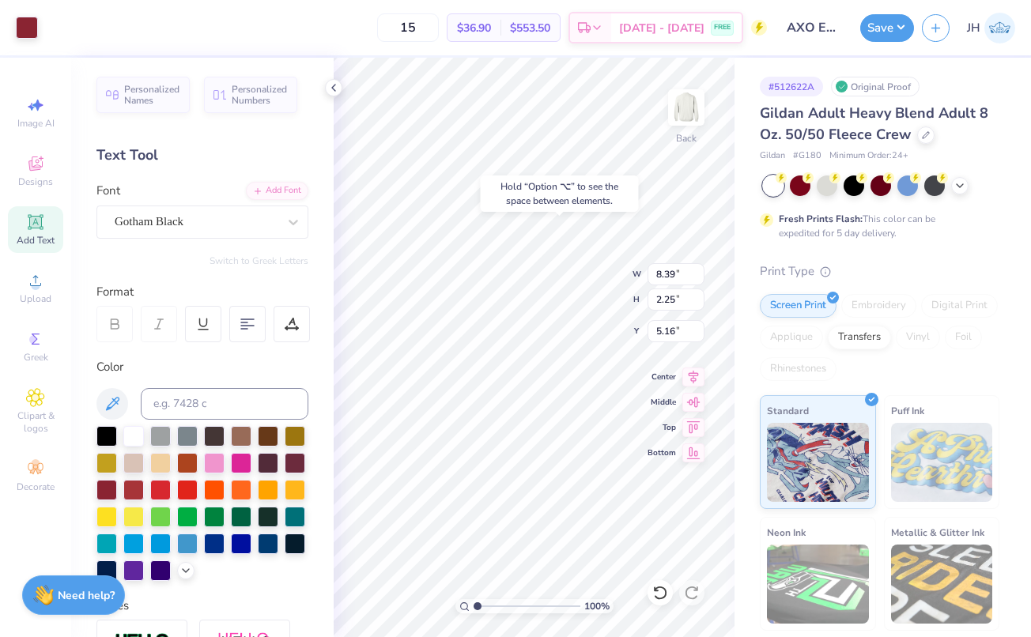
type input "4.93"
type input "8.44"
type input "2.26"
type input "5.40"
type input "4.83"
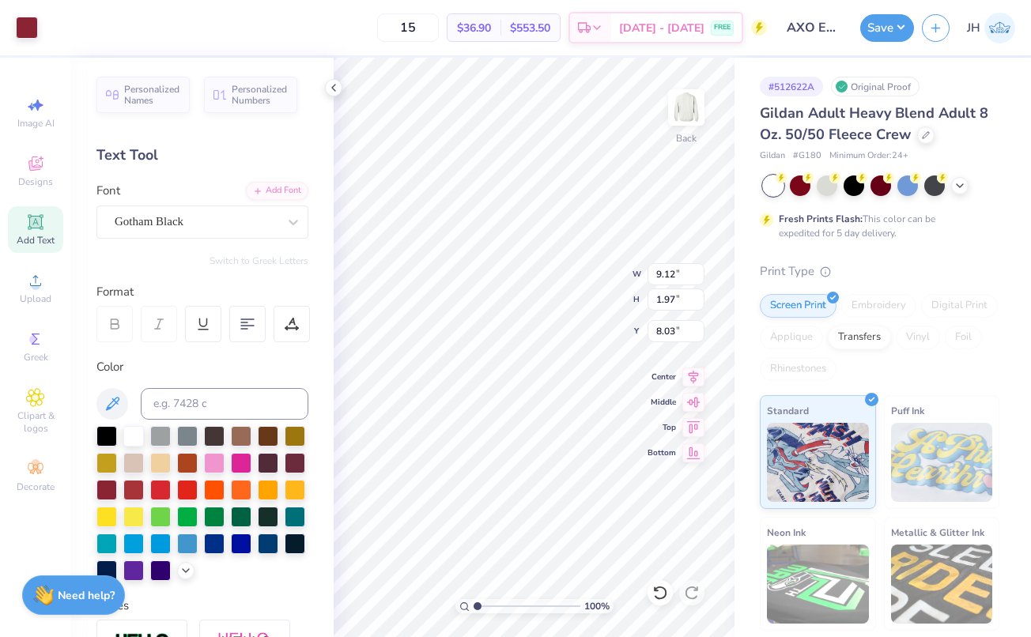
type input "7.90"
type input "9.33"
type input "2.02"
click at [897, 26] on button "Save" at bounding box center [887, 26] width 54 height 28
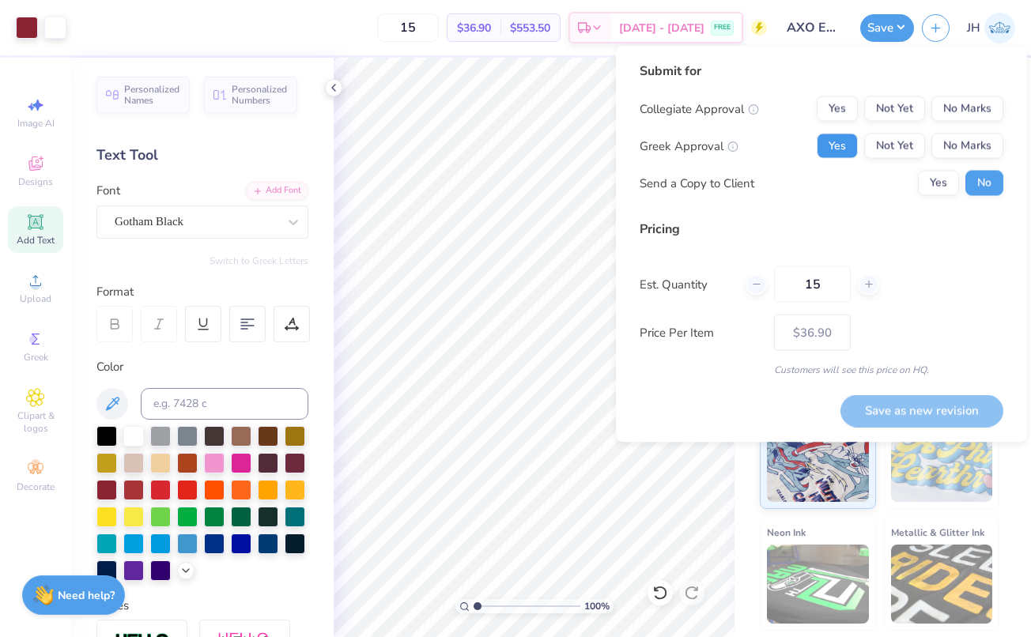
click at [836, 145] on button "Yes" at bounding box center [837, 146] width 41 height 25
click at [954, 114] on button "No Marks" at bounding box center [967, 108] width 72 height 25
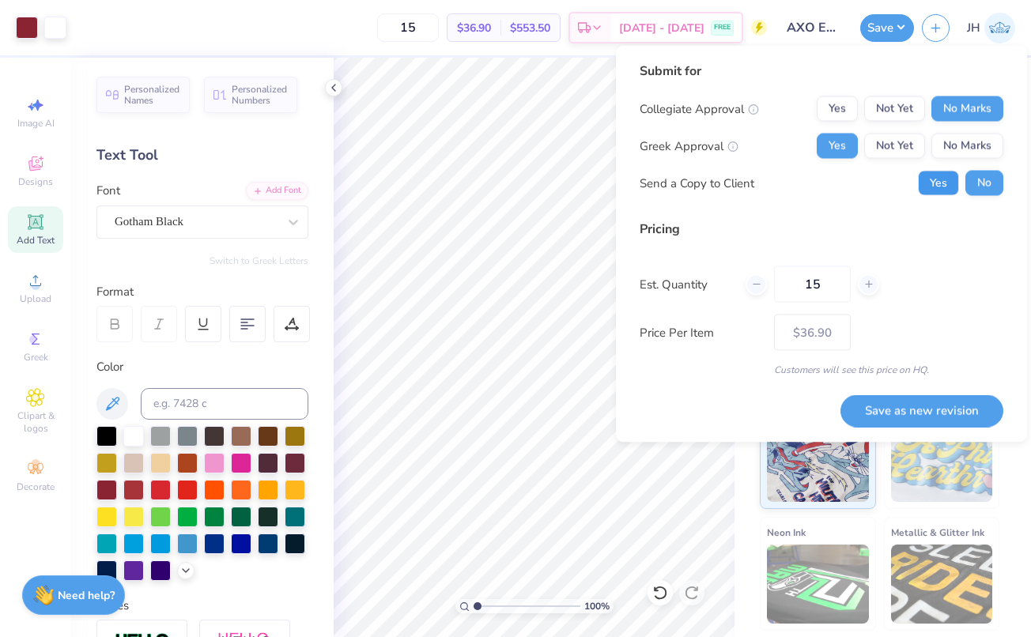
click at [930, 183] on button "Yes" at bounding box center [938, 183] width 41 height 25
click at [918, 415] on button "Save as new revision" at bounding box center [921, 410] width 163 height 32
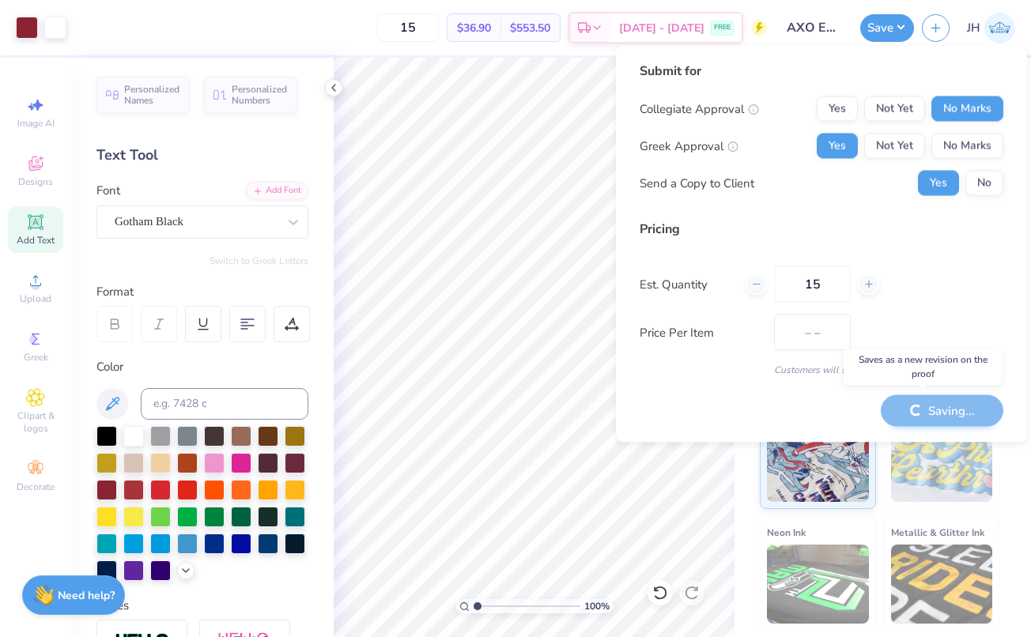
type input "$36.90"
